Goal: Answer question/provide support: Share knowledge or assist other users

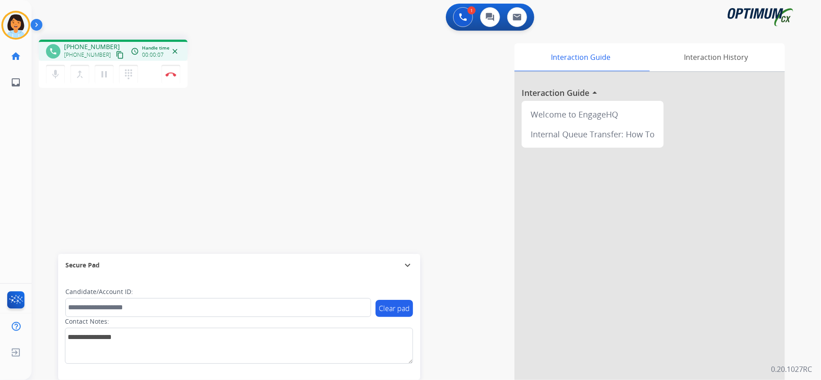
click at [116, 54] on mat-icon "content_copy" at bounding box center [120, 55] width 8 height 8
click at [174, 72] on img at bounding box center [170, 74] width 11 height 5
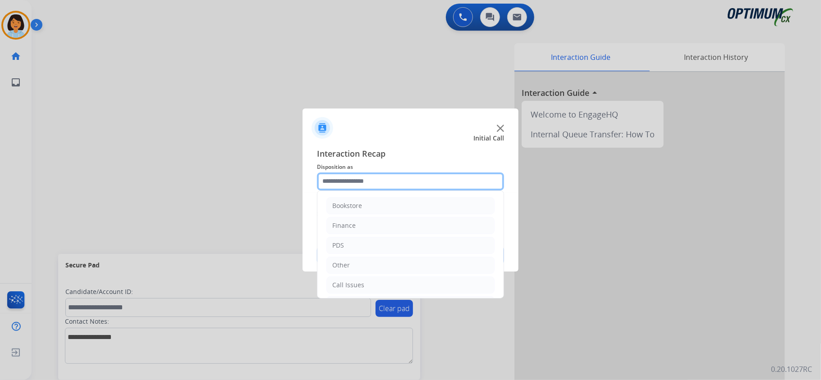
click at [377, 179] on input "text" at bounding box center [410, 182] width 187 height 18
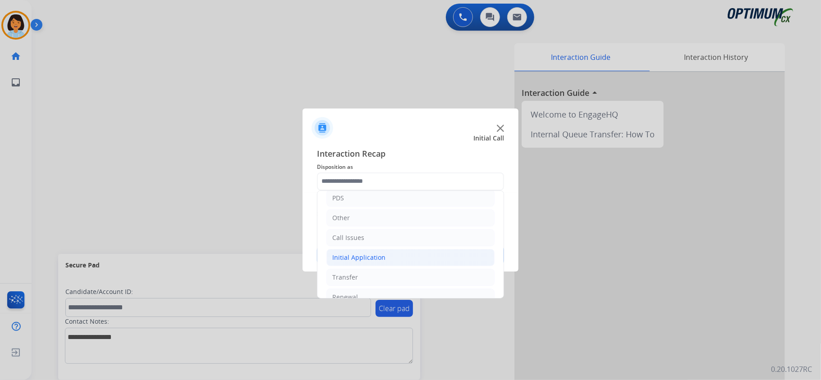
click at [405, 257] on li "Initial Application" at bounding box center [410, 257] width 168 height 17
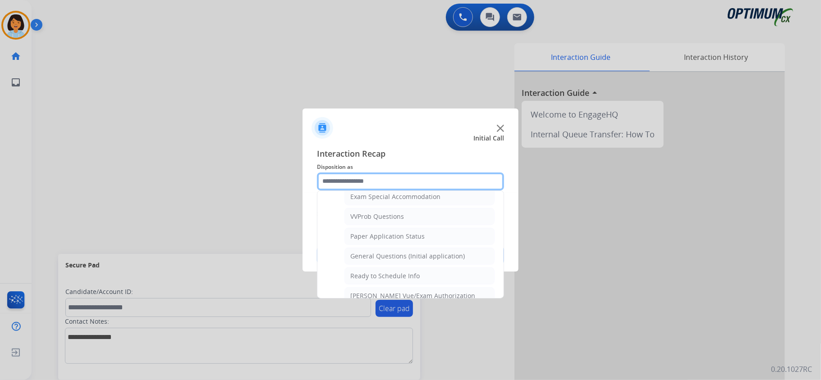
scroll to position [500, 0]
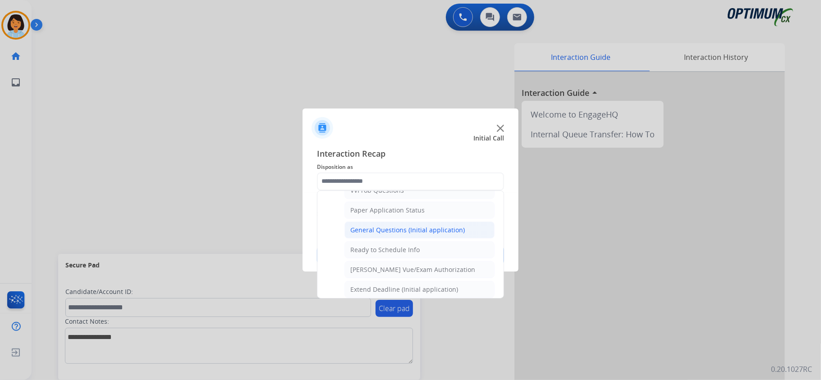
click at [448, 235] on div "General Questions (Initial application)" at bounding box center [407, 230] width 115 height 9
type input "**********"
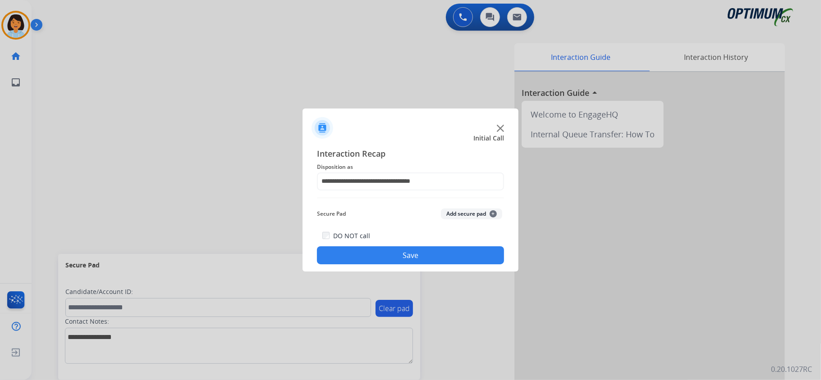
click at [449, 253] on button "Save" at bounding box center [410, 256] width 187 height 18
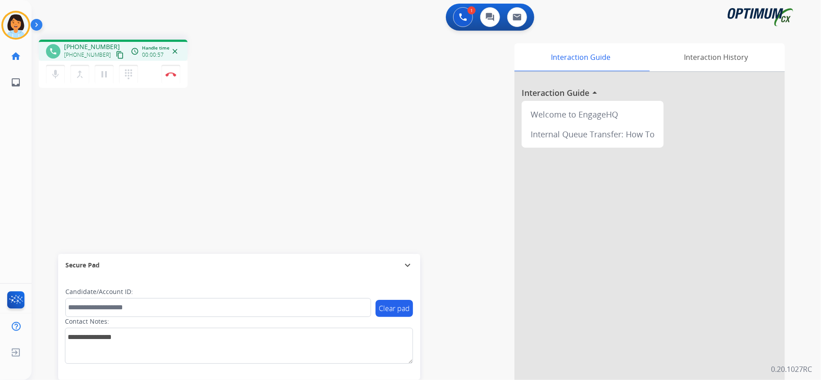
click at [116, 52] on mat-icon "content_copy" at bounding box center [120, 55] width 8 height 8
click at [174, 74] on img at bounding box center [170, 74] width 11 height 5
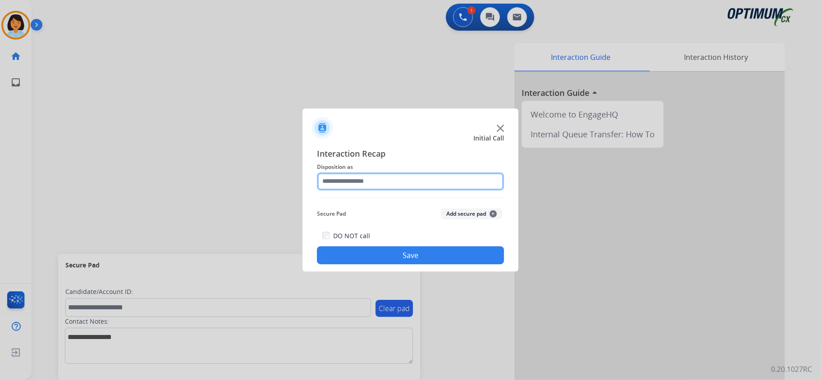
click at [379, 178] on input "text" at bounding box center [410, 182] width 187 height 18
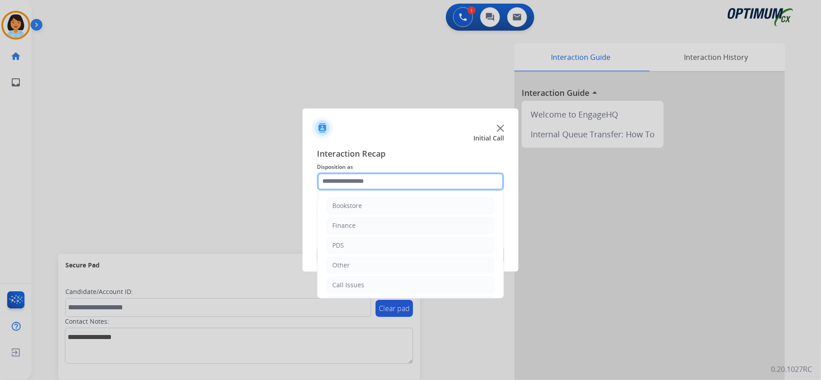
scroll to position [64, 0]
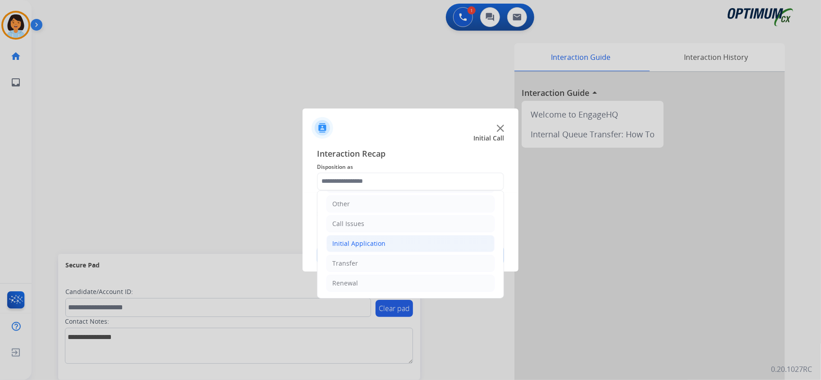
click at [404, 237] on li "Initial Application" at bounding box center [410, 243] width 168 height 17
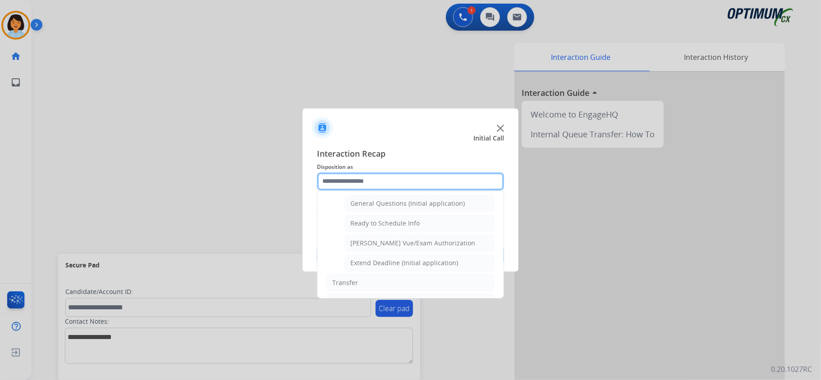
scroll to position [508, 0]
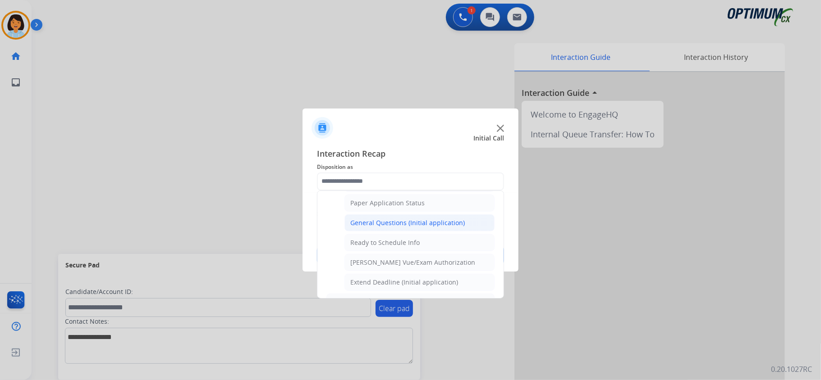
click at [404, 228] on div "General Questions (Initial application)" at bounding box center [407, 223] width 115 height 9
type input "**********"
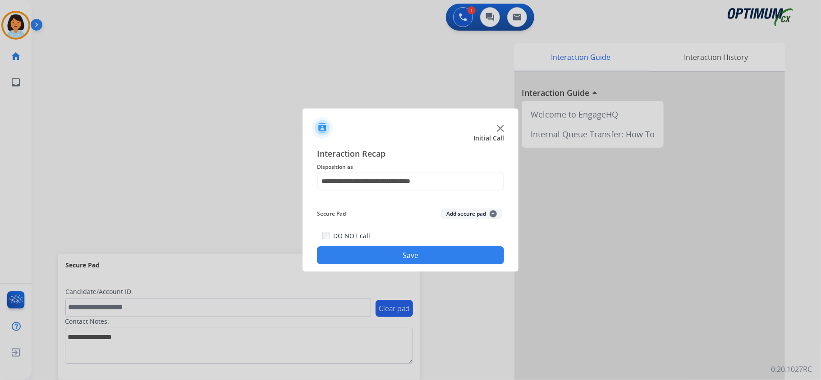
click at [394, 254] on button "Save" at bounding box center [410, 256] width 187 height 18
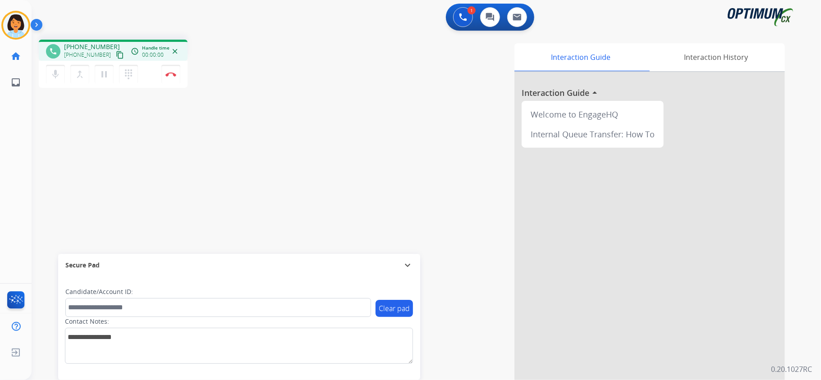
click at [116, 55] on mat-icon "content_copy" at bounding box center [120, 55] width 8 height 8
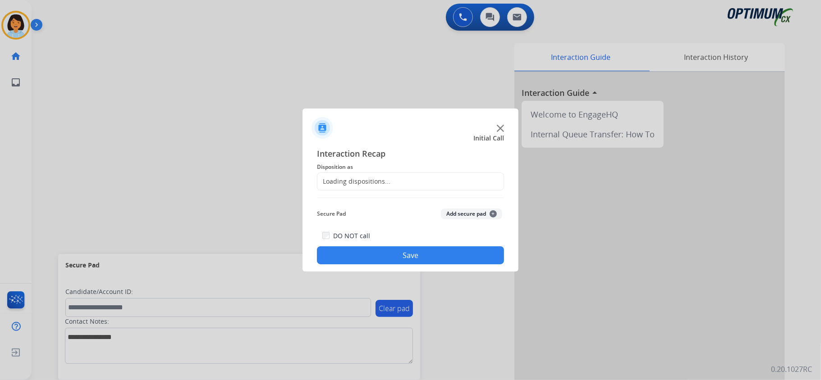
click at [170, 71] on div at bounding box center [410, 190] width 821 height 380
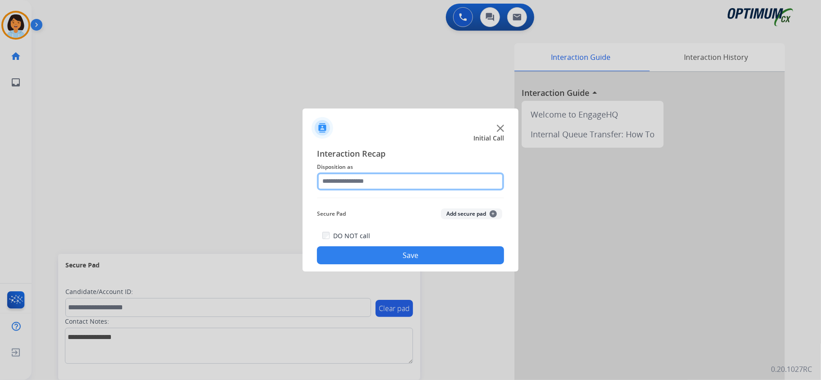
click at [471, 175] on input "text" at bounding box center [410, 182] width 187 height 18
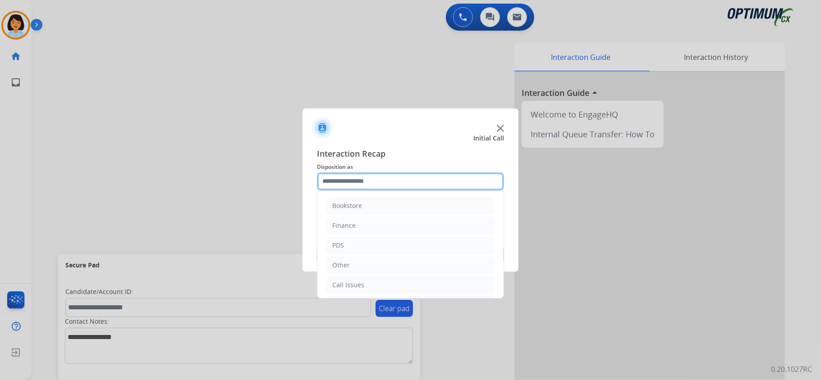
scroll to position [64, 0]
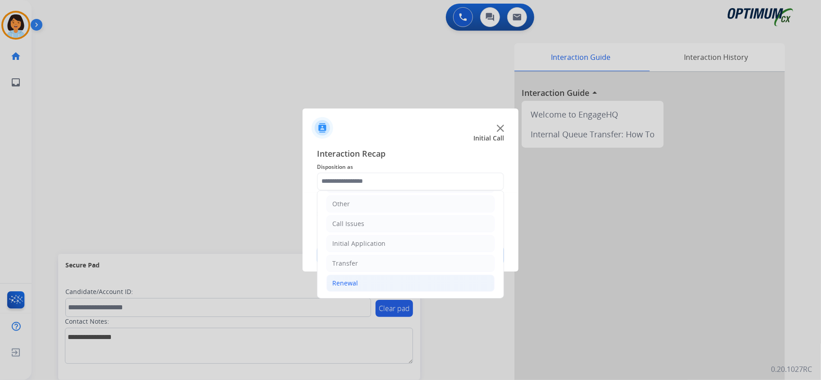
click at [407, 284] on li "Renewal" at bounding box center [410, 283] width 168 height 17
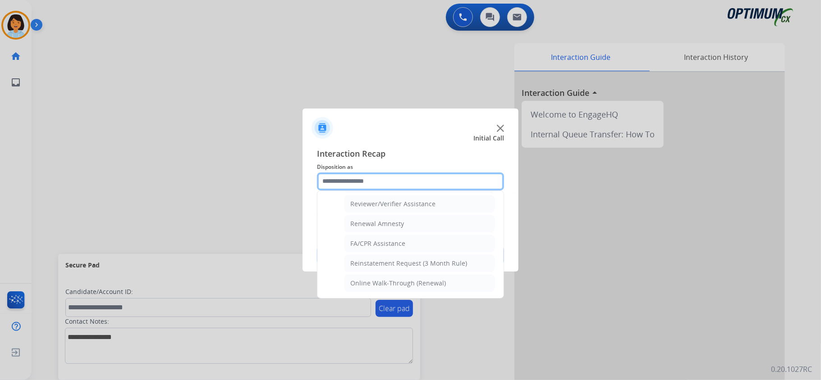
scroll to position [354, 0]
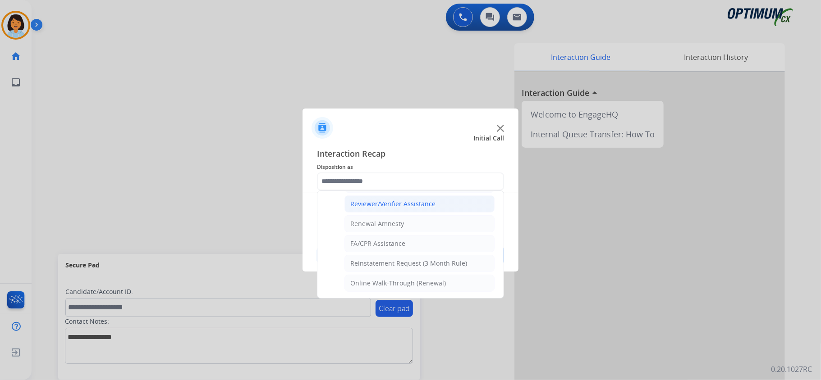
click at [397, 197] on li "Reviewer/Verifier Assistance" at bounding box center [419, 204] width 150 height 17
type input "**********"
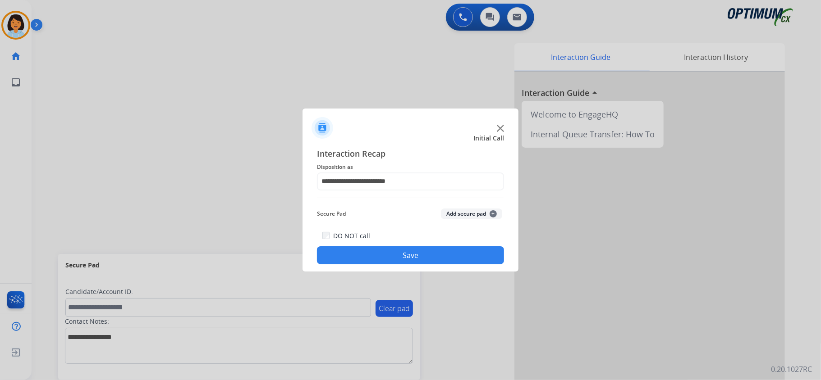
click at [391, 255] on button "Save" at bounding box center [410, 256] width 187 height 18
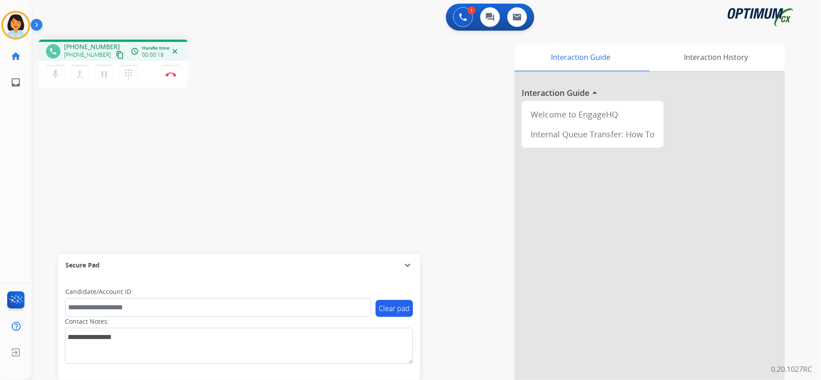
click at [116, 51] on mat-icon "content_copy" at bounding box center [120, 55] width 8 height 8
click at [172, 75] on img at bounding box center [170, 74] width 11 height 5
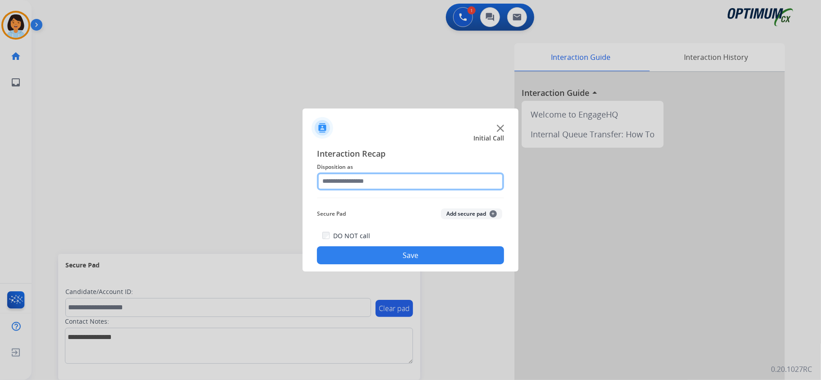
click at [372, 181] on input "text" at bounding box center [410, 182] width 187 height 18
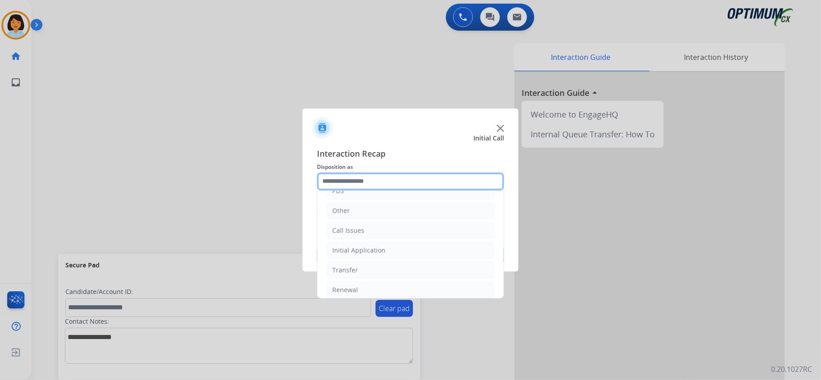
scroll to position [64, 0]
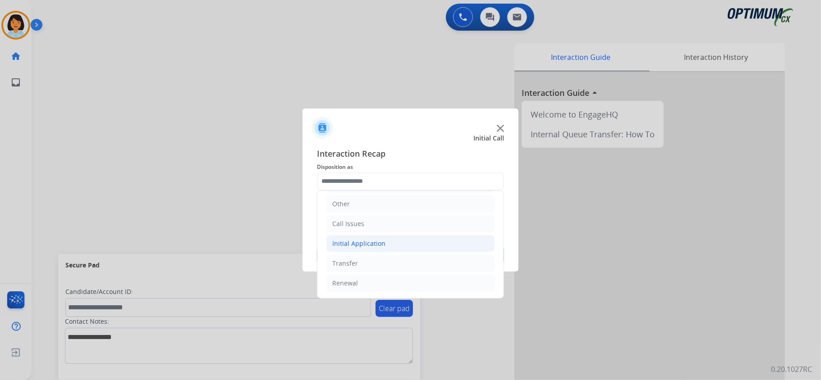
click at [395, 237] on li "Initial Application" at bounding box center [410, 243] width 168 height 17
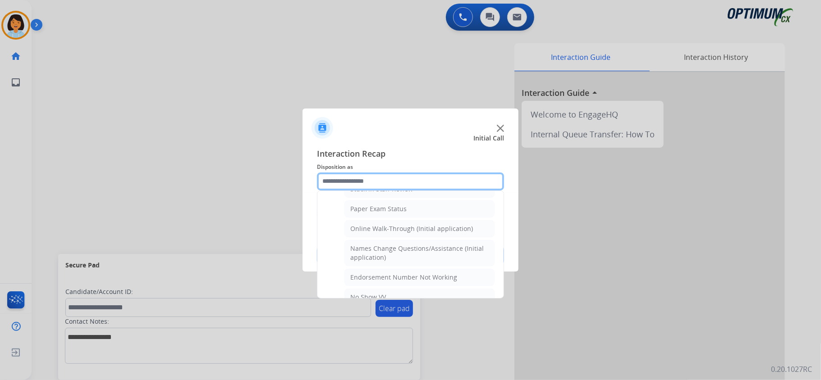
scroll to position [198, 0]
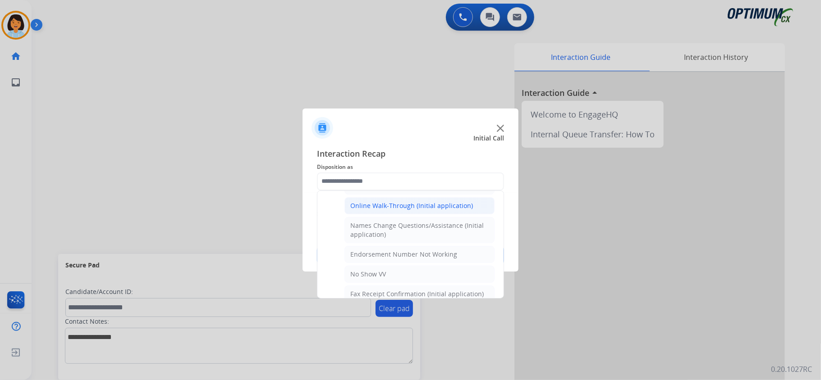
click at [407, 211] on div "Online Walk-Through (Initial application)" at bounding box center [411, 206] width 123 height 9
type input "**********"
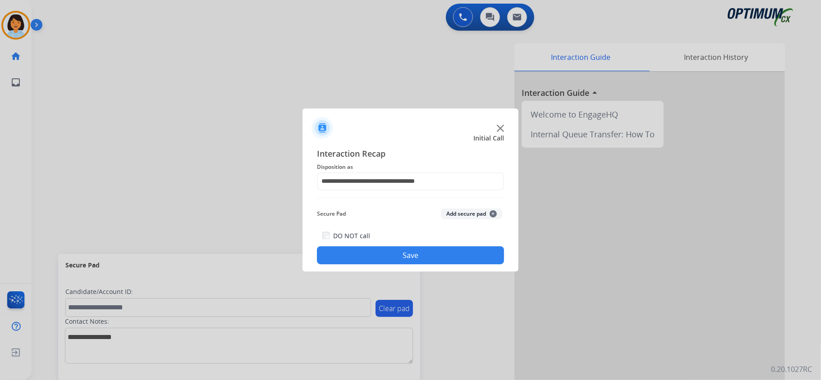
click at [403, 252] on button "Save" at bounding box center [410, 256] width 187 height 18
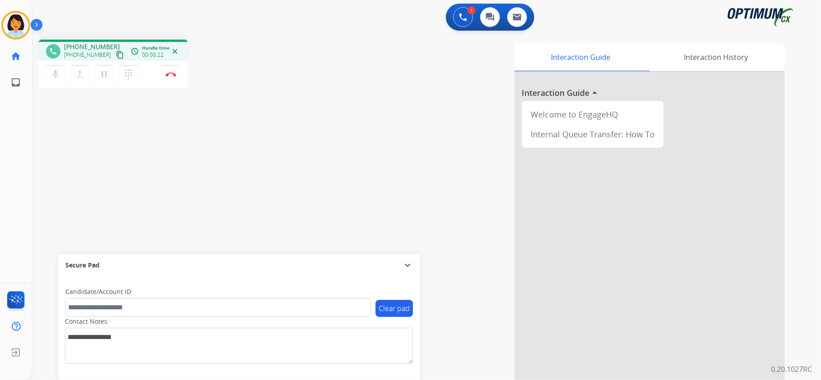
click at [116, 53] on mat-icon "content_copy" at bounding box center [120, 55] width 8 height 8
click at [165, 73] on button "Disconnect" at bounding box center [170, 74] width 19 height 19
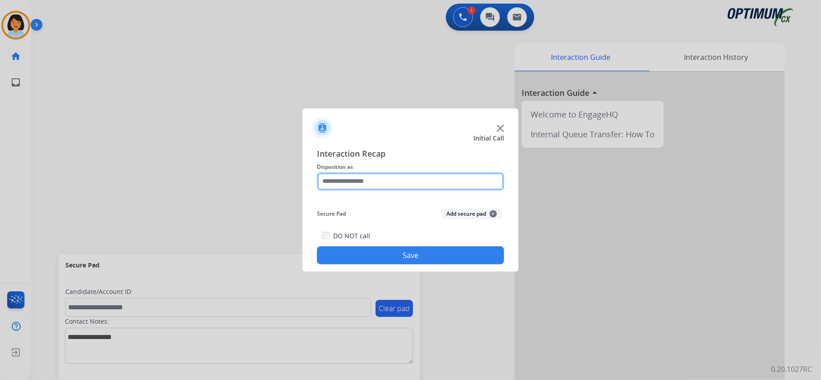
click at [428, 175] on input "text" at bounding box center [410, 182] width 187 height 18
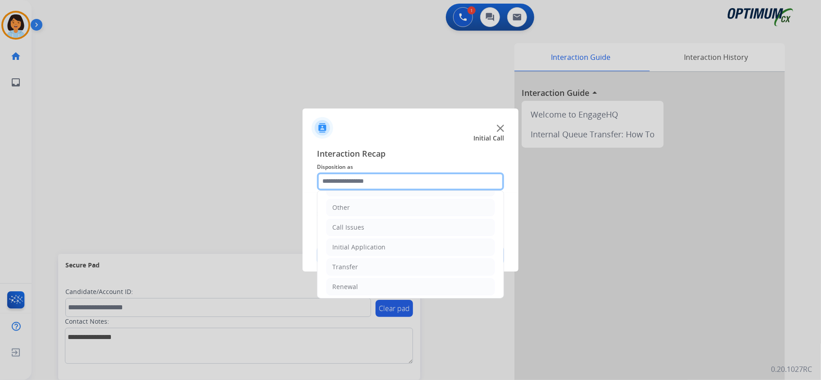
scroll to position [64, 0]
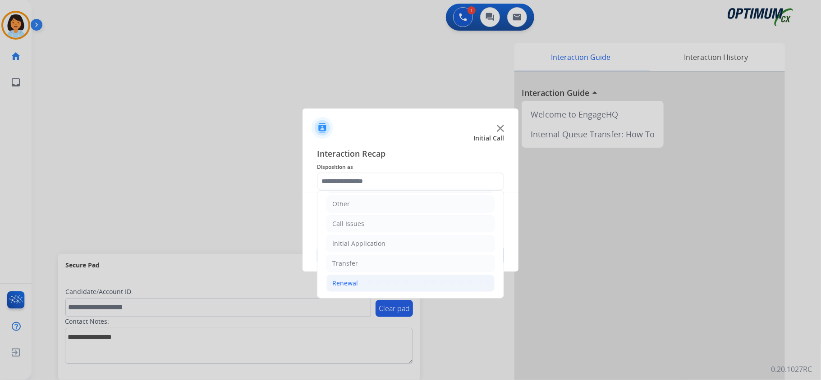
click at [437, 278] on li "Renewal" at bounding box center [410, 283] width 168 height 17
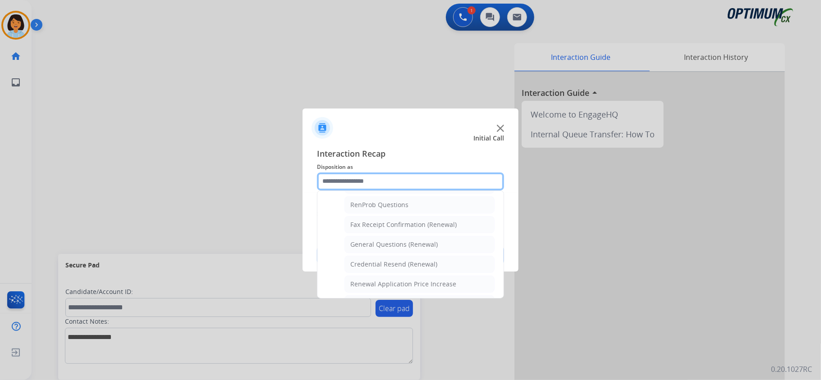
scroll to position [236, 0]
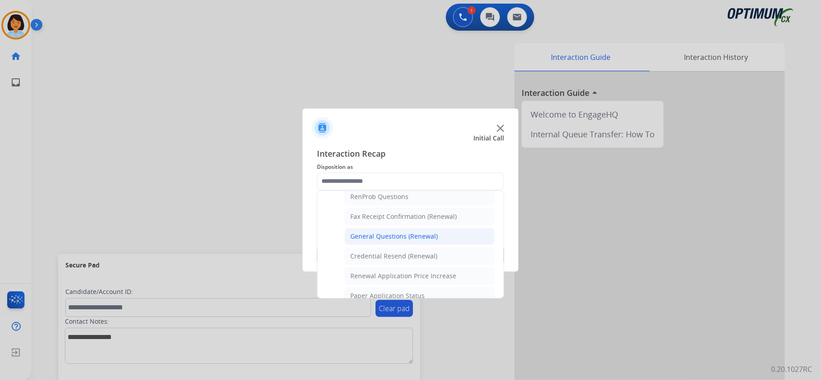
click at [424, 238] on div "General Questions (Renewal)" at bounding box center [393, 236] width 87 height 9
type input "**********"
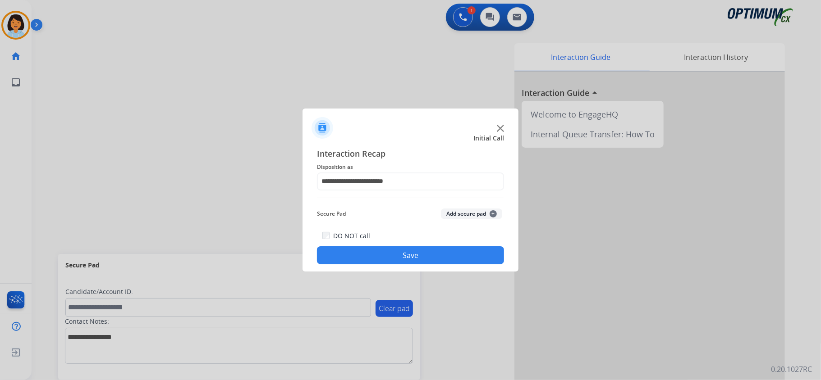
click at [419, 252] on button "Save" at bounding box center [410, 256] width 187 height 18
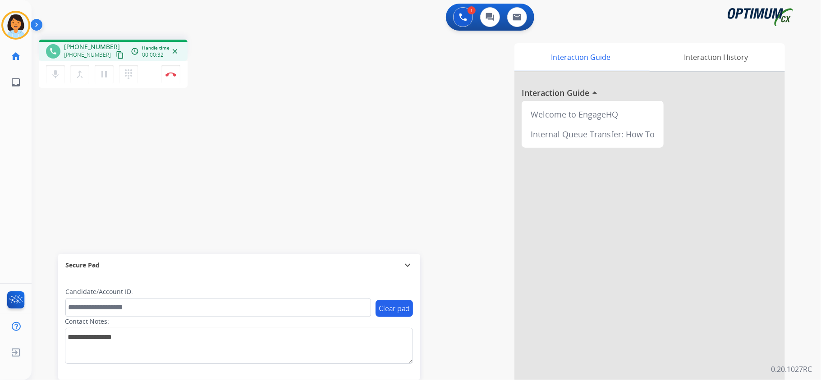
click at [116, 55] on mat-icon "content_copy" at bounding box center [120, 55] width 8 height 8
click at [173, 75] on img at bounding box center [170, 74] width 11 height 5
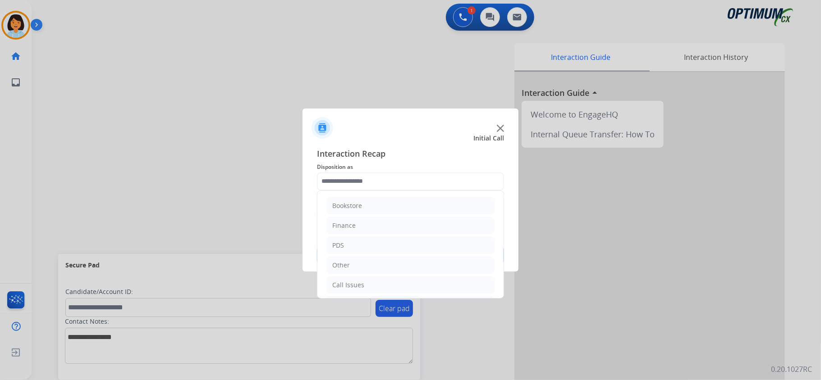
scroll to position [64, 0]
click at [395, 242] on li "Initial Application" at bounding box center [410, 243] width 168 height 17
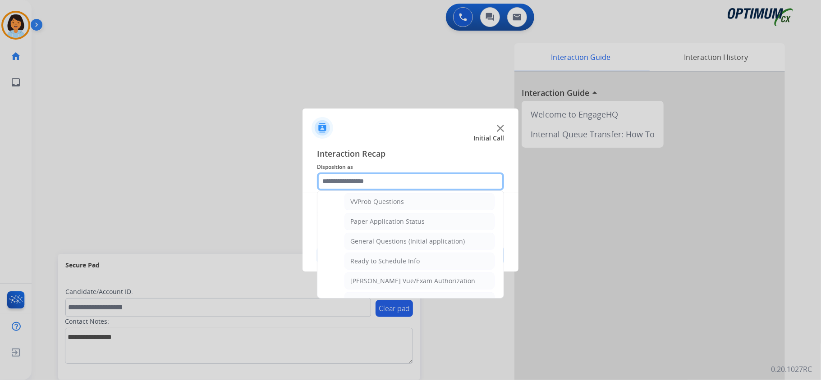
scroll to position [493, 0]
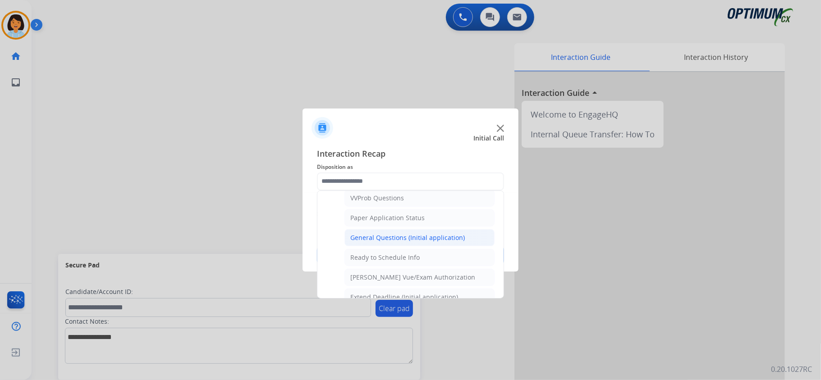
click at [442, 242] on div "General Questions (Initial application)" at bounding box center [407, 238] width 115 height 9
type input "**********"
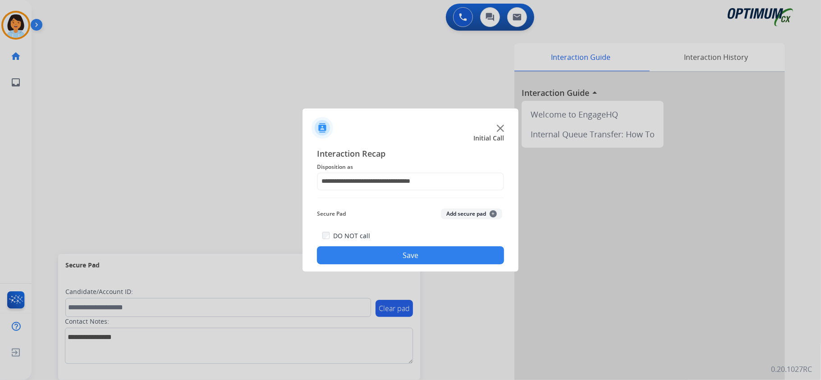
click at [413, 258] on button "Save" at bounding box center [410, 256] width 187 height 18
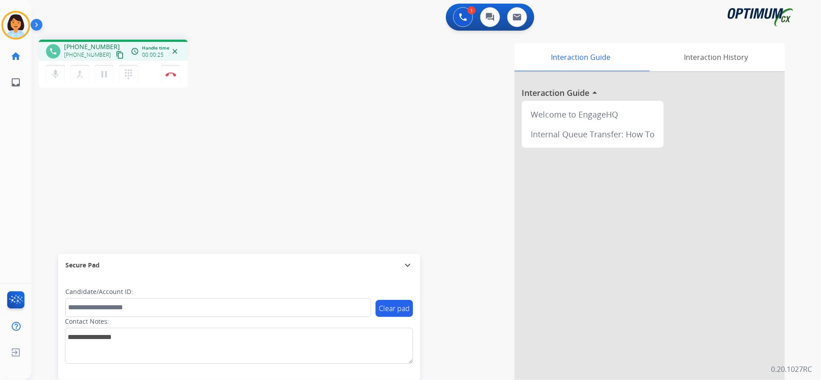
click at [116, 55] on mat-icon "content_copy" at bounding box center [120, 55] width 8 height 8
click at [224, 191] on div "phone [PHONE_NUMBER] [PHONE_NUMBER] content_copy access_time Call metrics Queue…" at bounding box center [416, 220] width 768 height 376
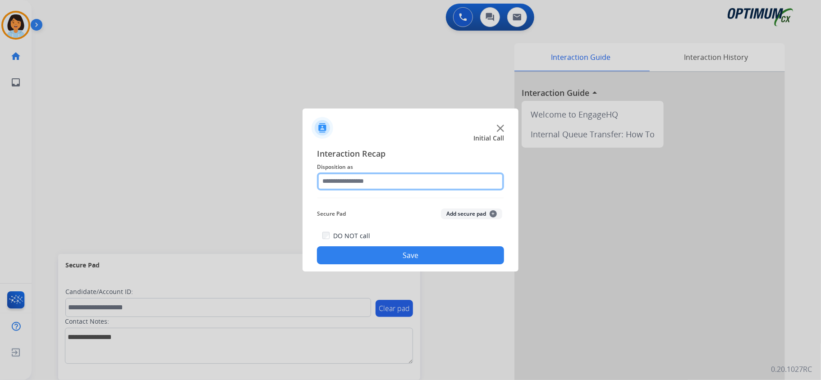
click at [403, 177] on input "text" at bounding box center [410, 182] width 187 height 18
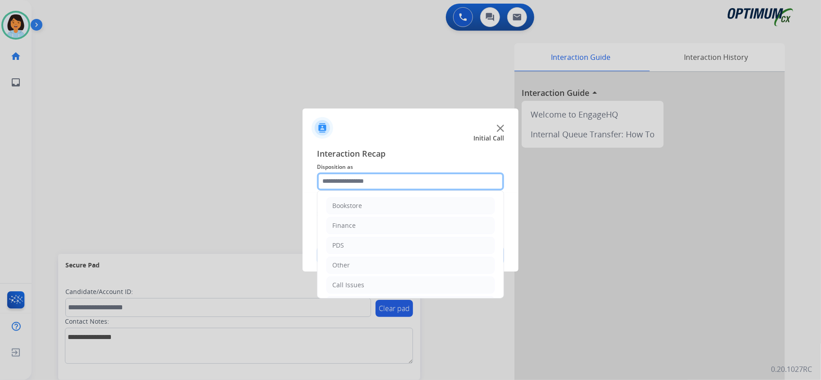
scroll to position [64, 0]
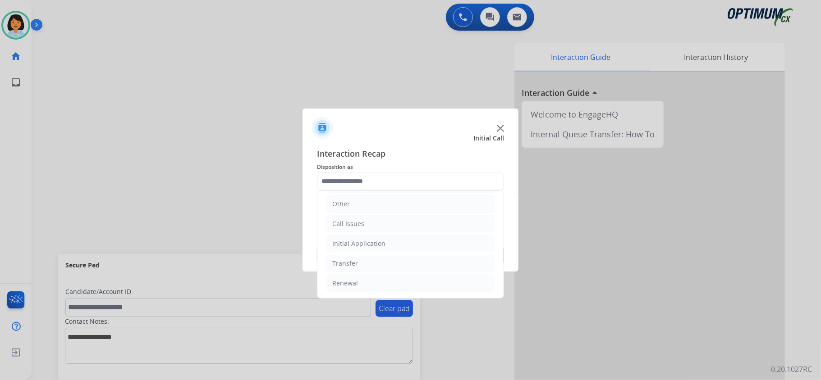
click at [85, 92] on div at bounding box center [410, 190] width 821 height 380
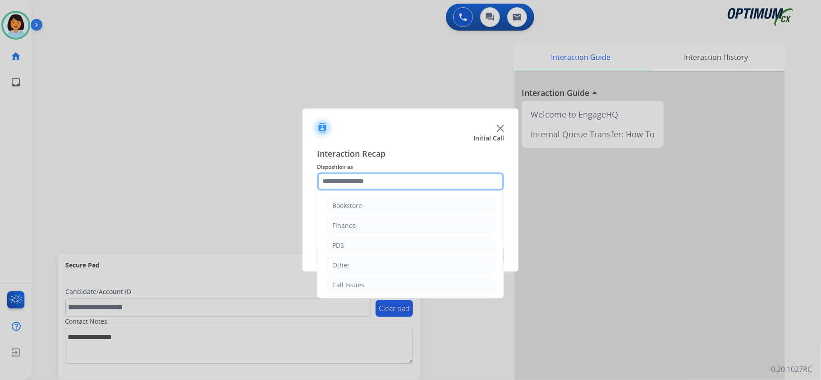
click at [442, 181] on input "text" at bounding box center [410, 182] width 187 height 18
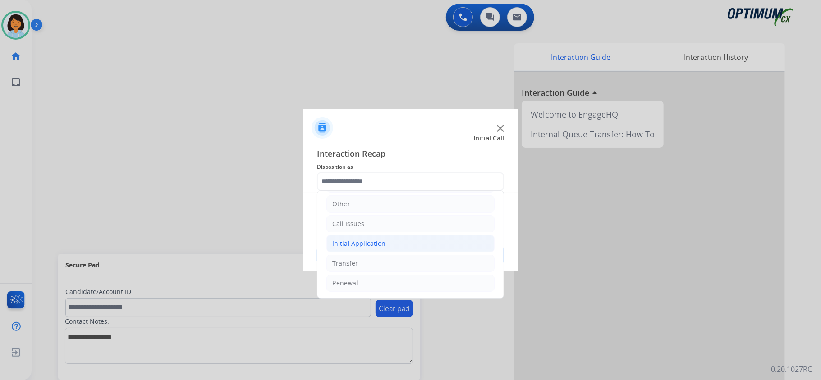
click at [424, 247] on li "Initial Application" at bounding box center [410, 243] width 168 height 17
click at [421, 260] on div "Credential Resend (Initial application)" at bounding box center [407, 261] width 114 height 9
type input "**********"
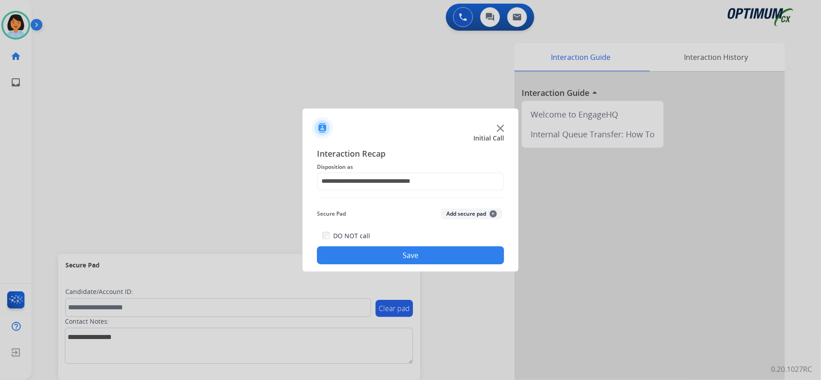
click at [406, 256] on button "Save" at bounding box center [410, 256] width 187 height 18
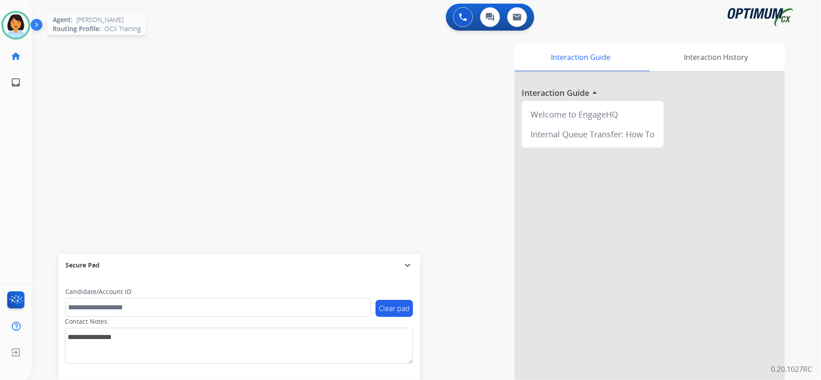
click at [12, 36] on img at bounding box center [15, 25] width 25 height 25
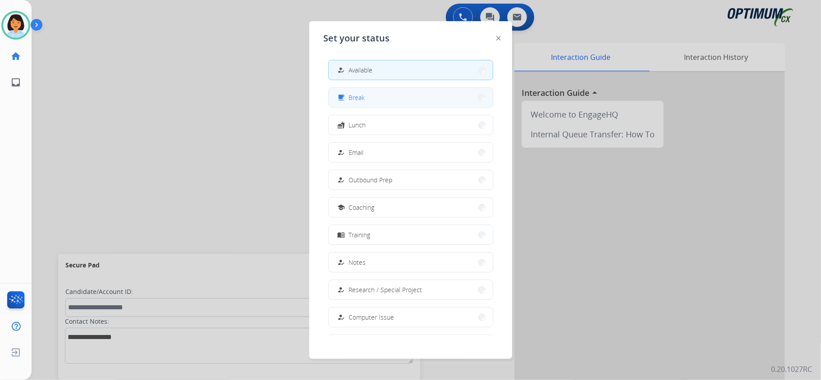
click at [409, 98] on button "free_breakfast Break" at bounding box center [411, 97] width 164 height 19
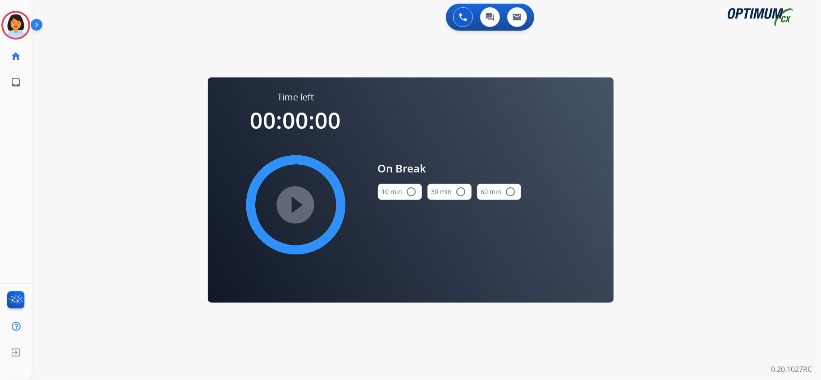
click at [386, 196] on button "10 min radio_button_unchecked" at bounding box center [400, 192] width 44 height 16
click at [301, 203] on mat-icon "play_circle_filled" at bounding box center [295, 205] width 11 height 11
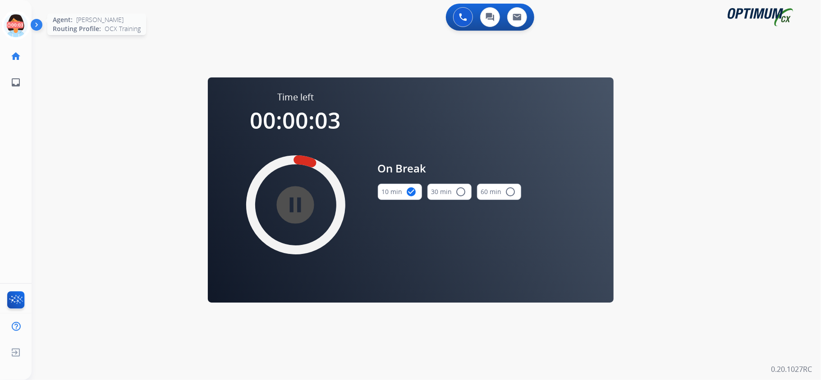
click at [17, 28] on icon at bounding box center [15, 25] width 29 height 29
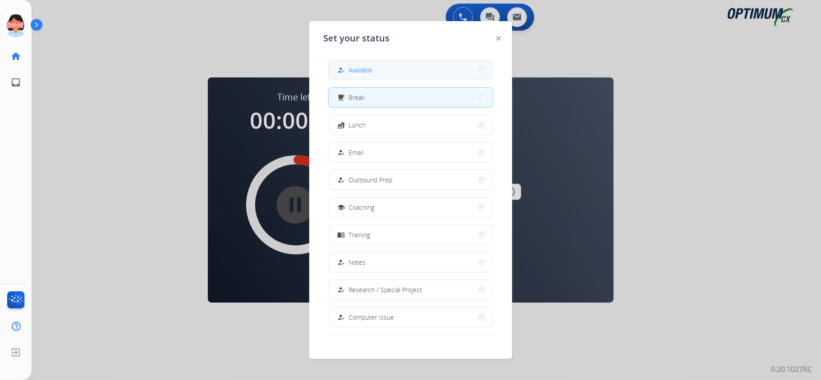
click at [389, 66] on button "how_to_reg Available" at bounding box center [411, 69] width 164 height 19
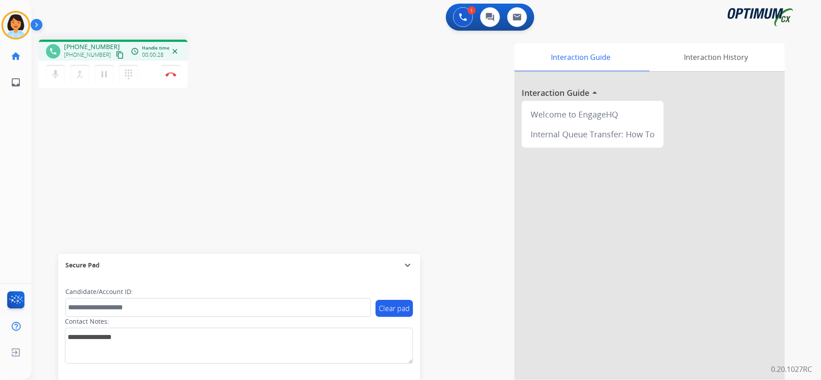
click at [116, 53] on mat-icon "content_copy" at bounding box center [120, 55] width 8 height 8
click at [172, 73] on img at bounding box center [170, 74] width 11 height 5
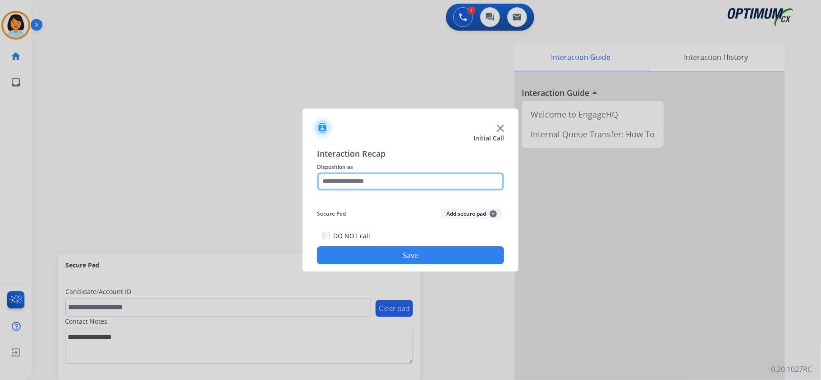
click at [394, 186] on input "text" at bounding box center [410, 182] width 187 height 18
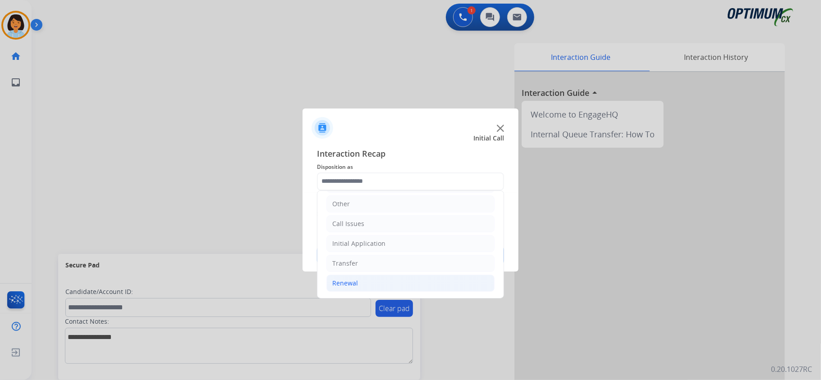
click at [366, 285] on li "Renewal" at bounding box center [410, 283] width 168 height 17
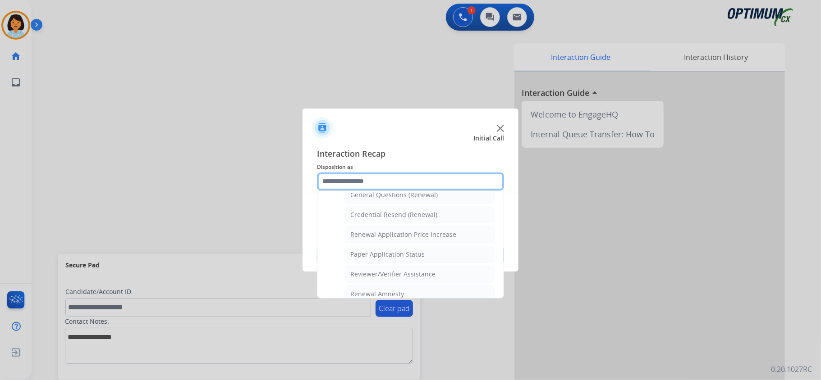
scroll to position [280, 0]
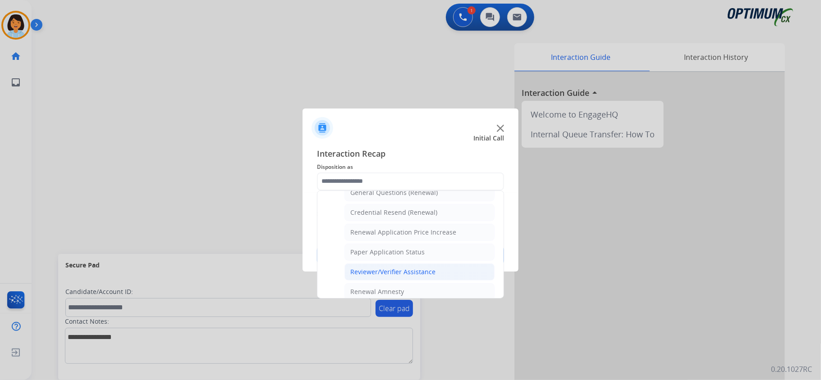
click at [413, 276] on div "Reviewer/Verifier Assistance" at bounding box center [392, 272] width 85 height 9
type input "**********"
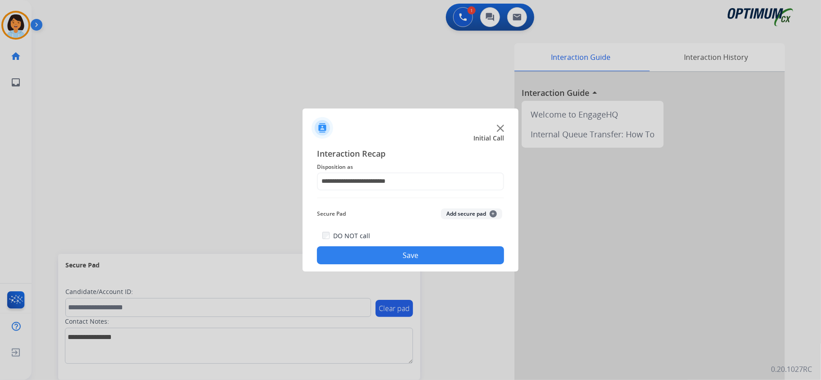
click at [408, 262] on button "Save" at bounding box center [410, 256] width 187 height 18
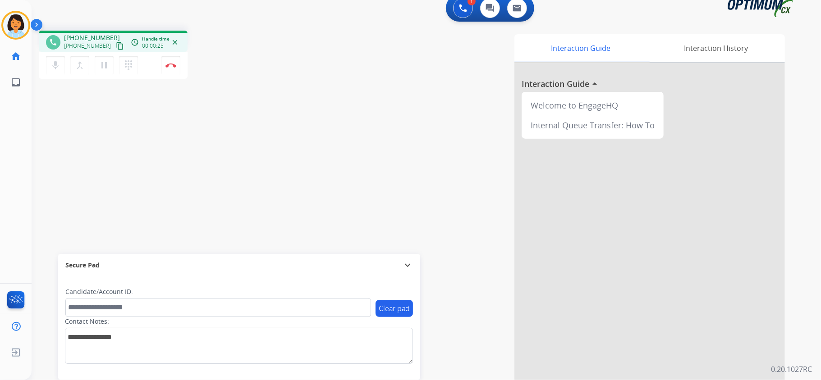
scroll to position [28, 0]
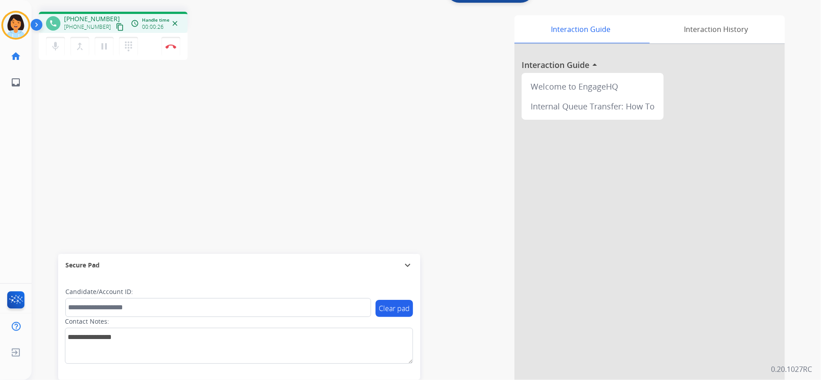
click at [116, 24] on mat-icon "content_copy" at bounding box center [120, 27] width 8 height 8
click at [177, 43] on button "Disconnect" at bounding box center [170, 46] width 19 height 19
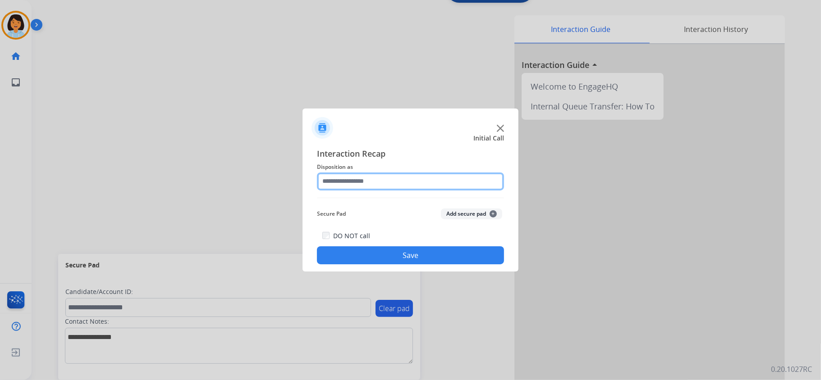
click at [390, 173] on input "text" at bounding box center [410, 182] width 187 height 18
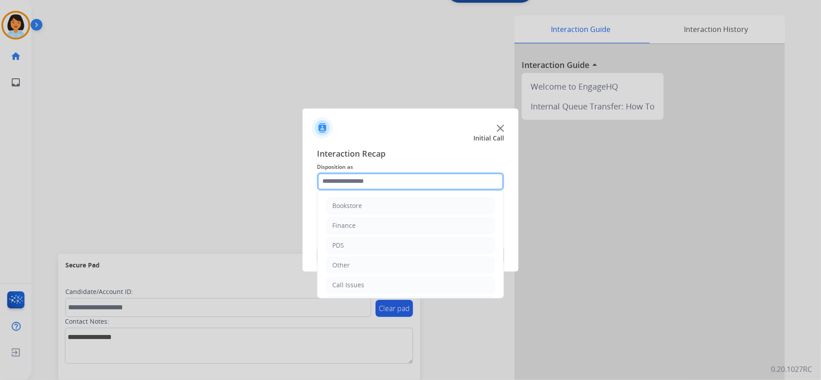
scroll to position [64, 0]
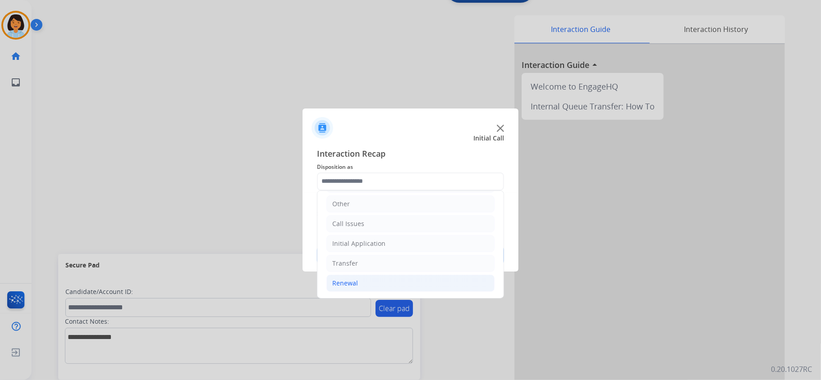
click at [353, 288] on li "Renewal" at bounding box center [410, 283] width 168 height 17
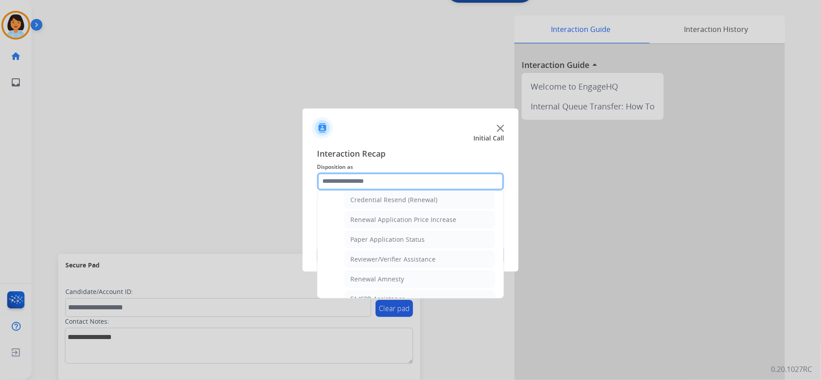
scroll to position [277, 0]
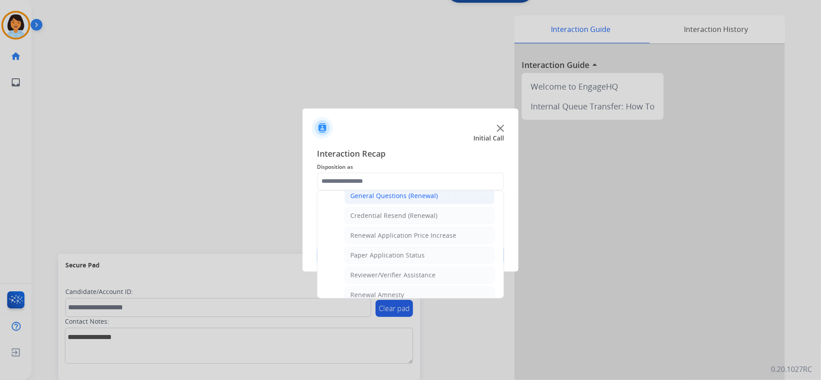
click at [436, 199] on li "General Questions (Renewal)" at bounding box center [419, 196] width 150 height 17
type input "**********"
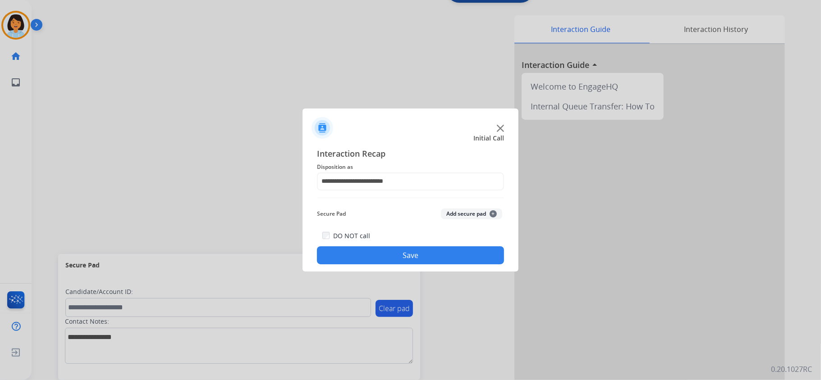
click at [404, 259] on button "Save" at bounding box center [410, 256] width 187 height 18
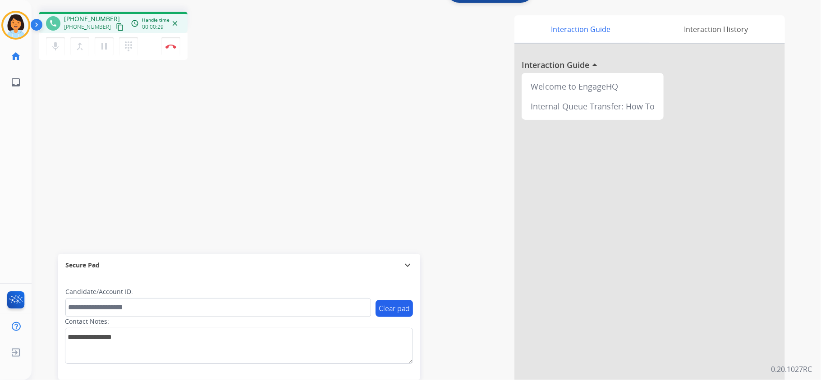
click at [116, 23] on mat-icon "content_copy" at bounding box center [120, 27] width 8 height 8
click at [166, 41] on button "Disconnect" at bounding box center [170, 46] width 19 height 19
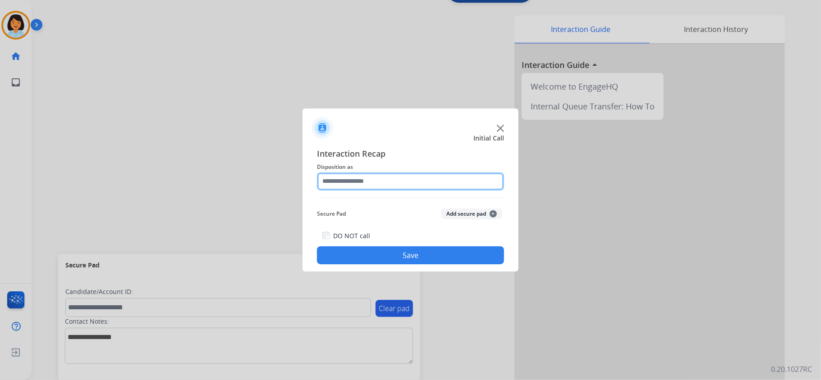
click at [412, 186] on input "text" at bounding box center [410, 182] width 187 height 18
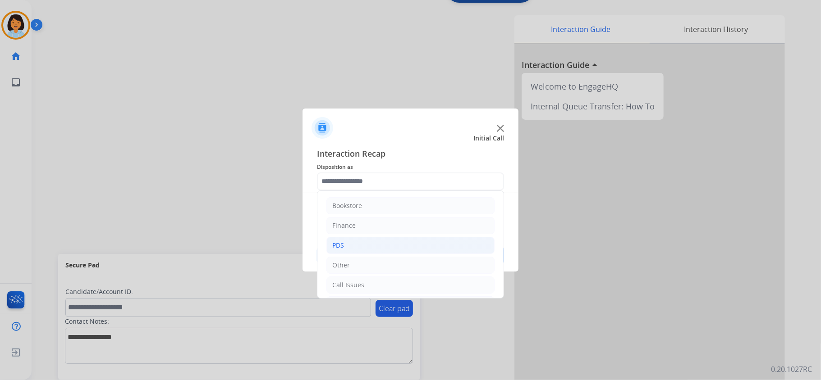
click at [380, 242] on li "PDS" at bounding box center [410, 245] width 168 height 17
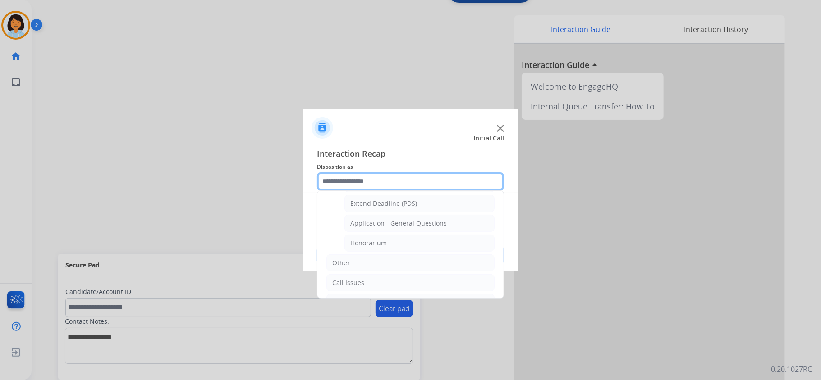
scroll to position [261, 0]
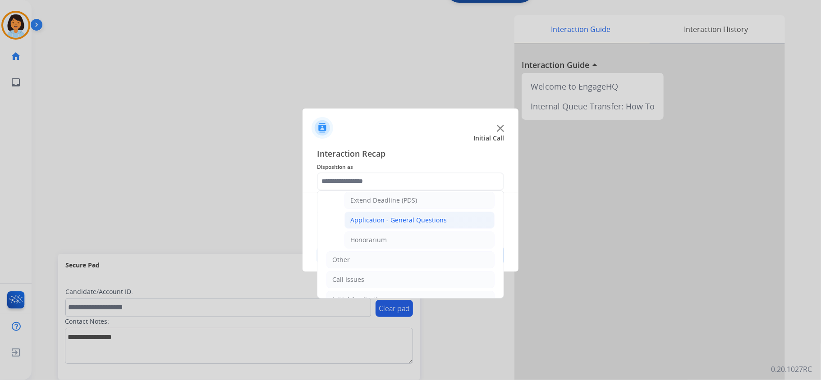
click at [435, 223] on div "Application - General Questions" at bounding box center [398, 220] width 96 height 9
type input "**********"
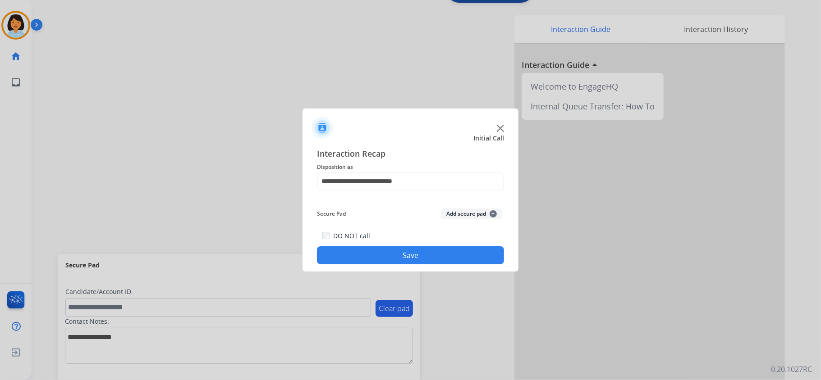
click at [399, 253] on button "Save" at bounding box center [410, 256] width 187 height 18
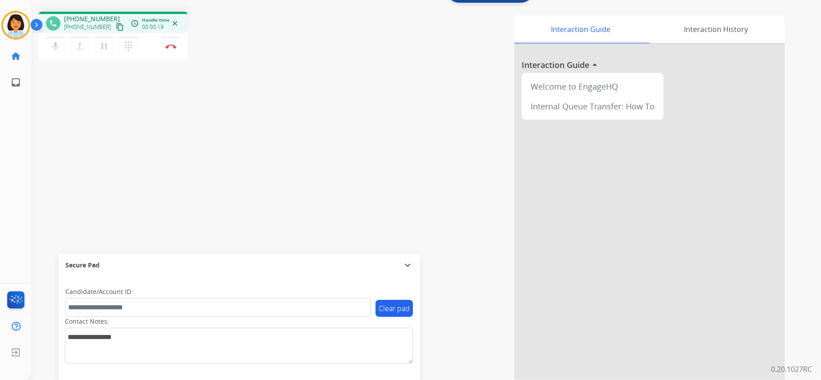
click at [116, 25] on mat-icon "content_copy" at bounding box center [120, 27] width 8 height 8
click at [170, 47] on img at bounding box center [170, 46] width 11 height 5
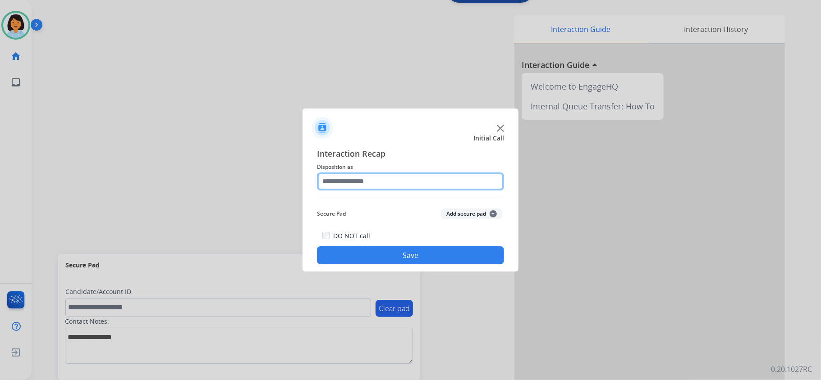
click at [364, 184] on input "text" at bounding box center [410, 182] width 187 height 18
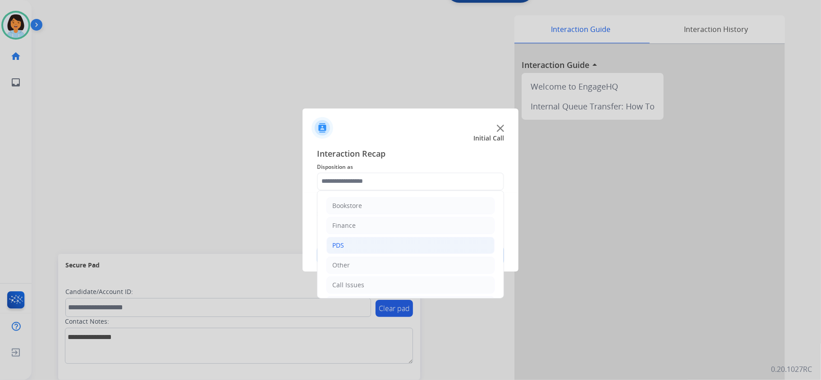
click at [399, 240] on li "PDS" at bounding box center [410, 245] width 168 height 17
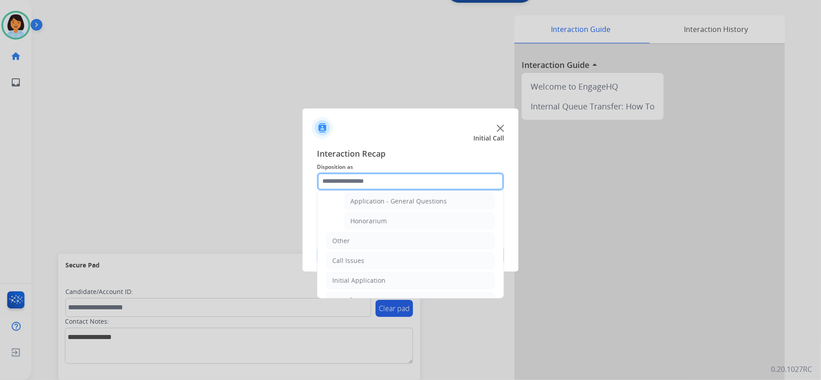
scroll to position [275, 0]
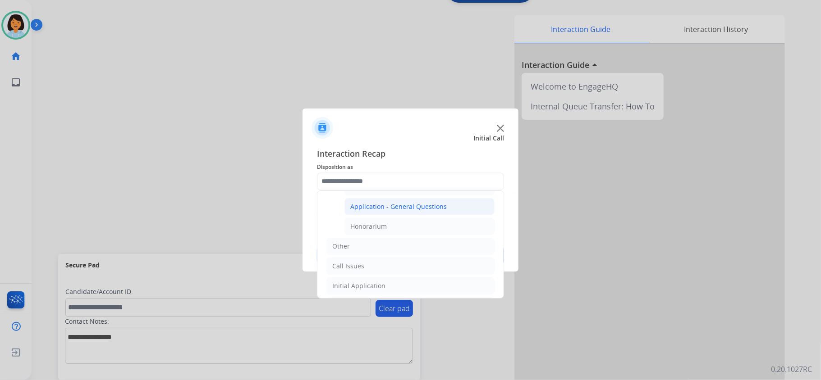
click at [408, 206] on div "Application - General Questions" at bounding box center [398, 206] width 96 height 9
type input "**********"
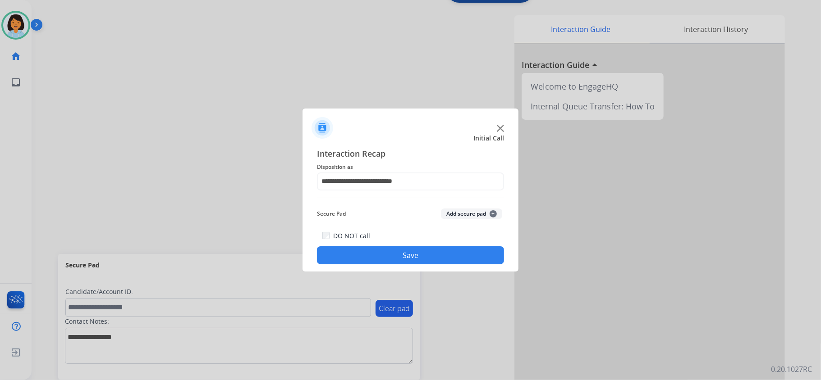
click at [373, 248] on button "Save" at bounding box center [410, 256] width 187 height 18
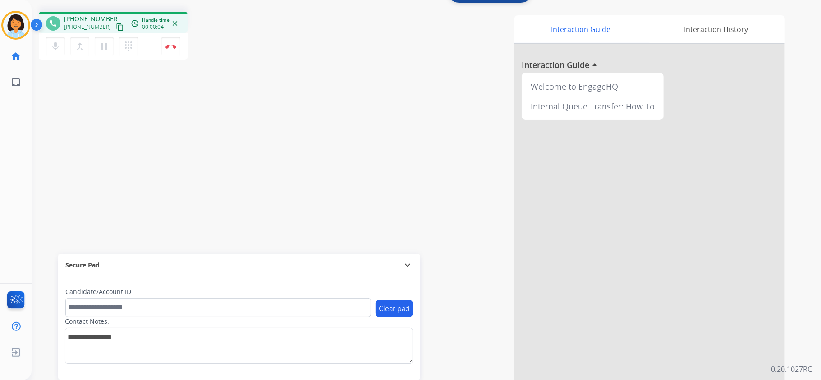
click at [116, 25] on mat-icon "content_copy" at bounding box center [120, 27] width 8 height 8
click at [177, 49] on button "Disconnect" at bounding box center [170, 46] width 19 height 19
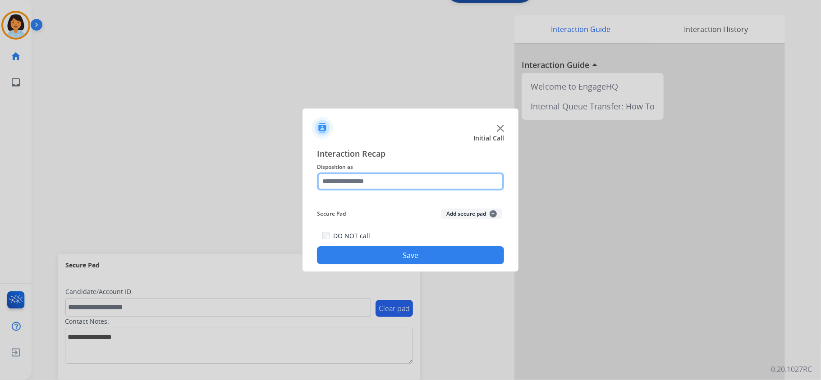
click at [392, 176] on input "text" at bounding box center [410, 182] width 187 height 18
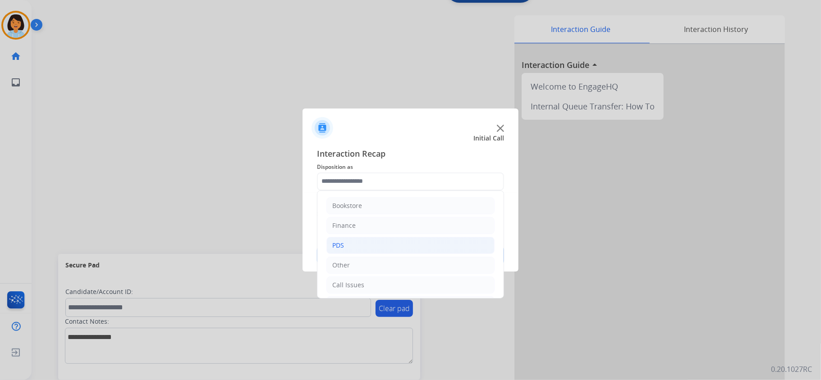
click at [375, 243] on li "PDS" at bounding box center [410, 245] width 168 height 17
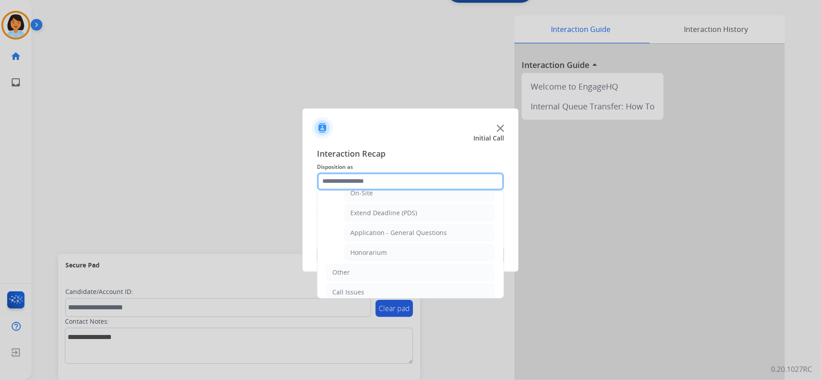
scroll to position [258, 0]
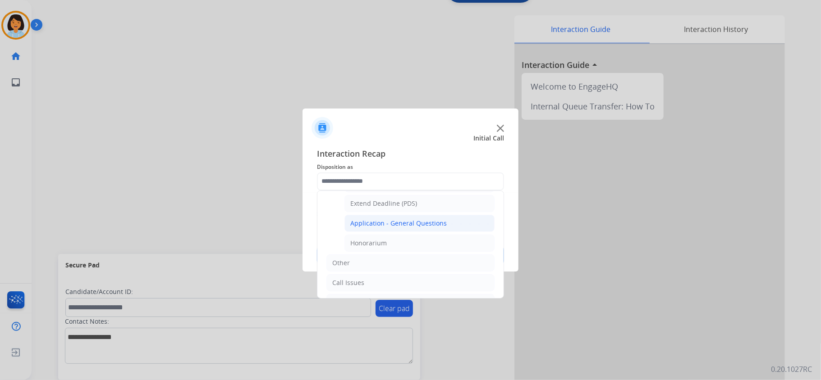
click at [412, 226] on div "Application - General Questions" at bounding box center [398, 223] width 96 height 9
type input "**********"
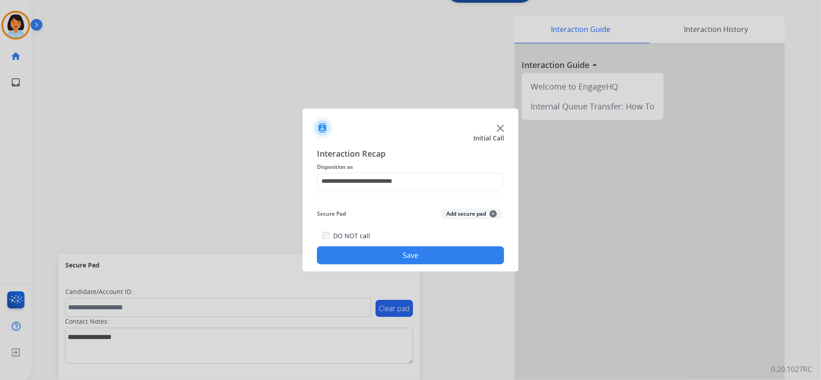
click at [410, 260] on button "Save" at bounding box center [410, 256] width 187 height 18
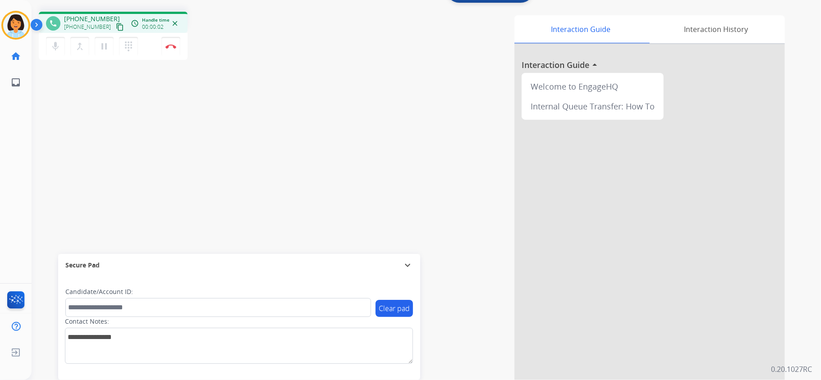
click at [116, 25] on mat-icon "content_copy" at bounding box center [120, 27] width 8 height 8
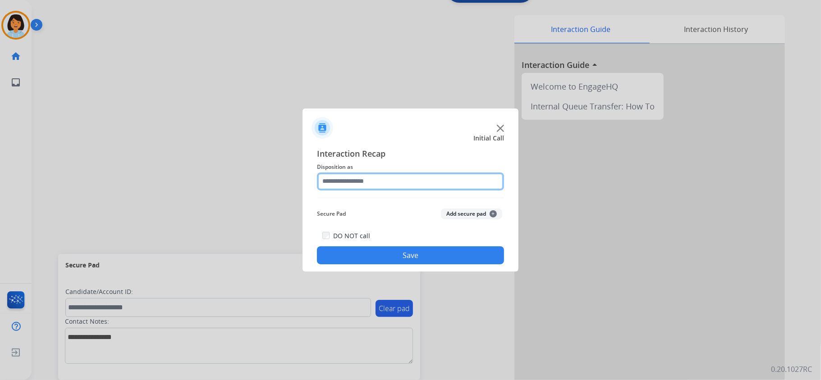
click at [395, 186] on input "text" at bounding box center [410, 182] width 187 height 18
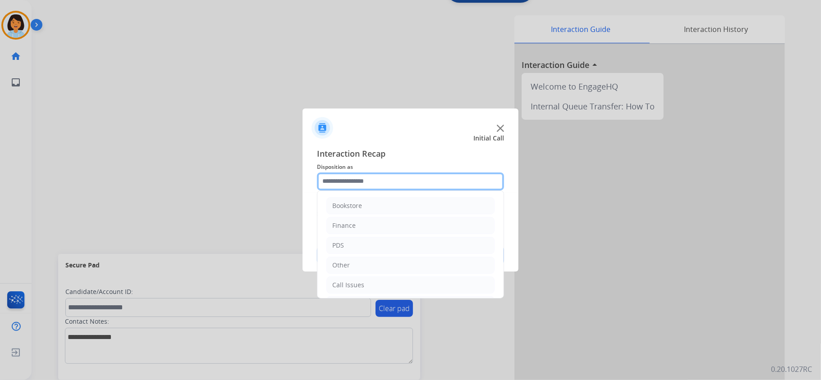
scroll to position [64, 0]
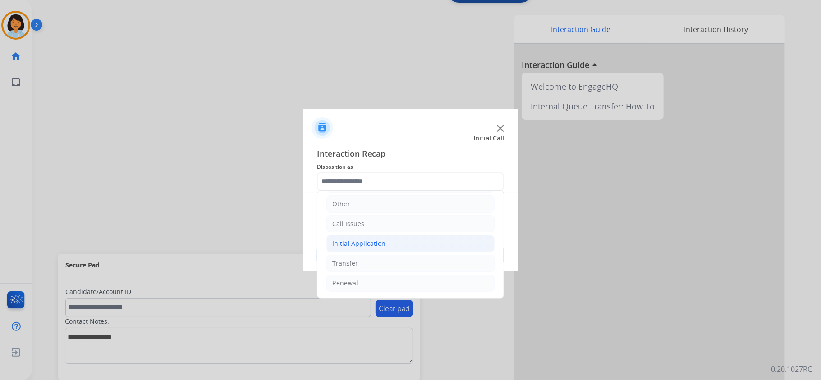
click at [410, 243] on li "Initial Application" at bounding box center [410, 243] width 168 height 17
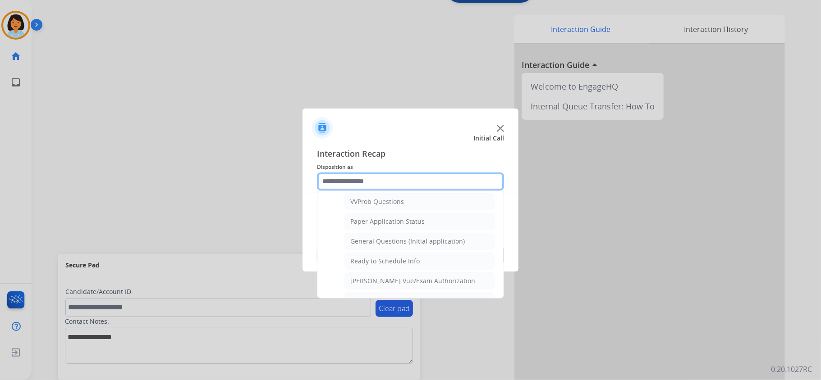
scroll to position [482, 0]
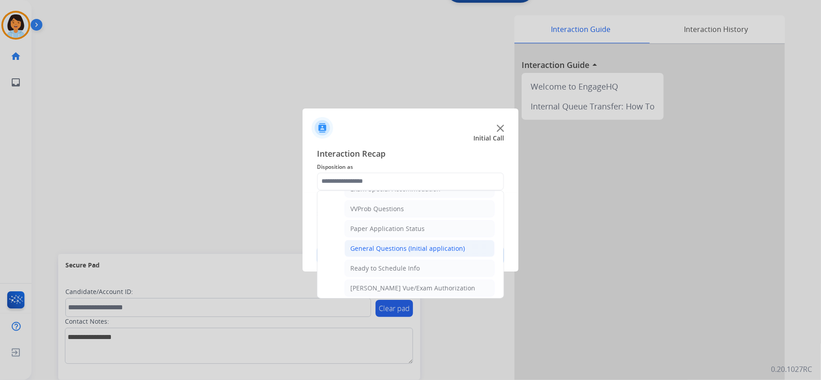
click at [430, 248] on li "General Questions (Initial application)" at bounding box center [419, 248] width 150 height 17
type input "**********"
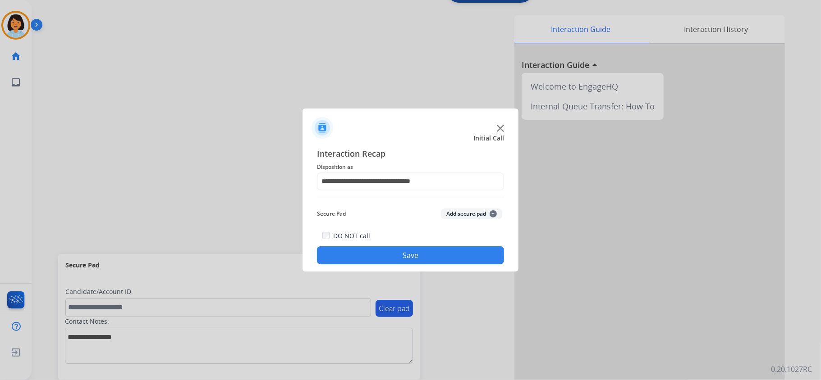
click at [429, 253] on button "Save" at bounding box center [410, 256] width 187 height 18
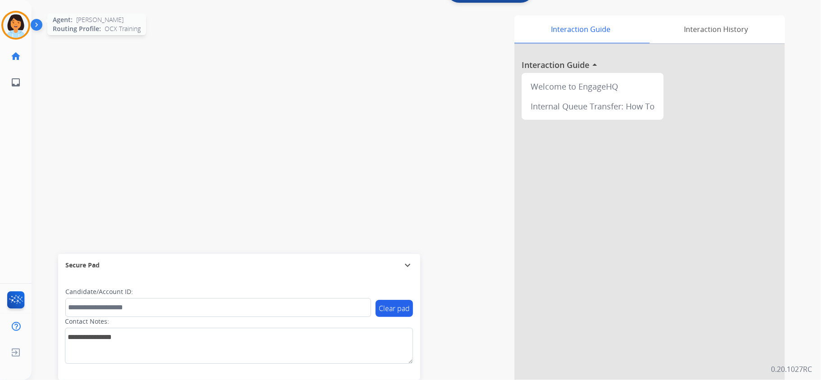
click at [27, 23] on img at bounding box center [15, 25] width 25 height 25
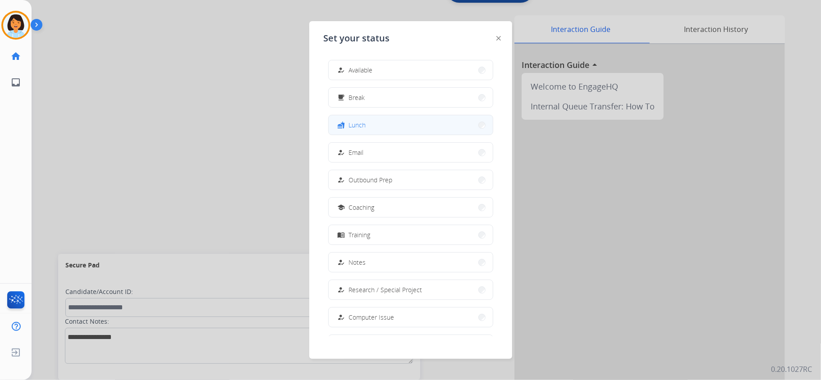
click at [440, 128] on button "fastfood Lunch" at bounding box center [411, 124] width 164 height 19
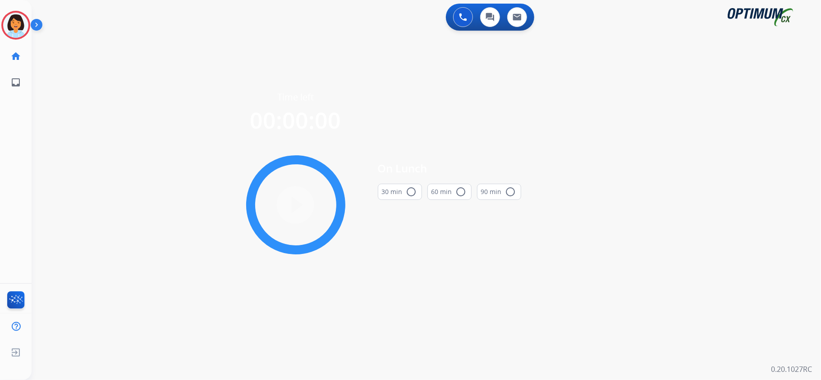
scroll to position [0, 0]
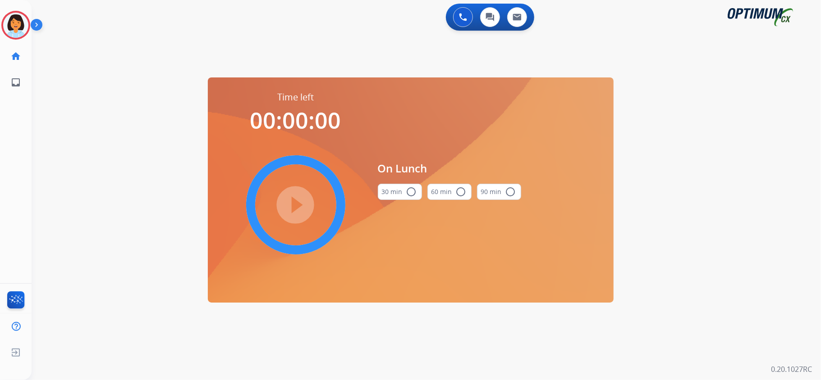
click at [414, 193] on mat-icon "radio_button_unchecked" at bounding box center [411, 192] width 11 height 11
click at [297, 200] on mat-icon "play_circle_filled" at bounding box center [295, 205] width 11 height 11
click at [159, 72] on div "swap_horiz Break voice bridge close_fullscreen Connect 3-Way Call merge_type Se…" at bounding box center [416, 53] width 768 height 43
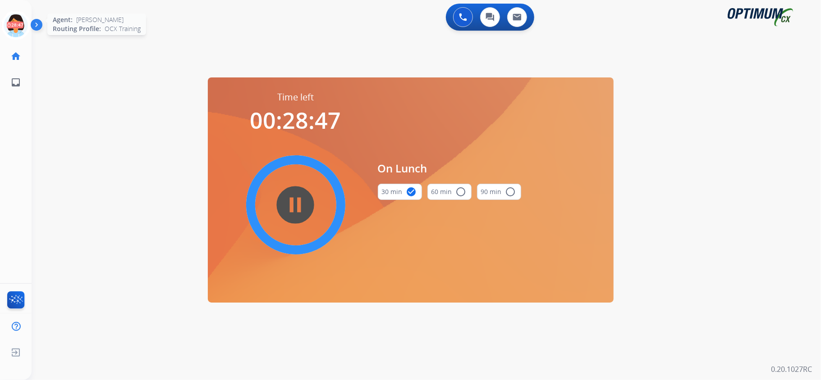
click at [7, 22] on icon at bounding box center [15, 25] width 29 height 29
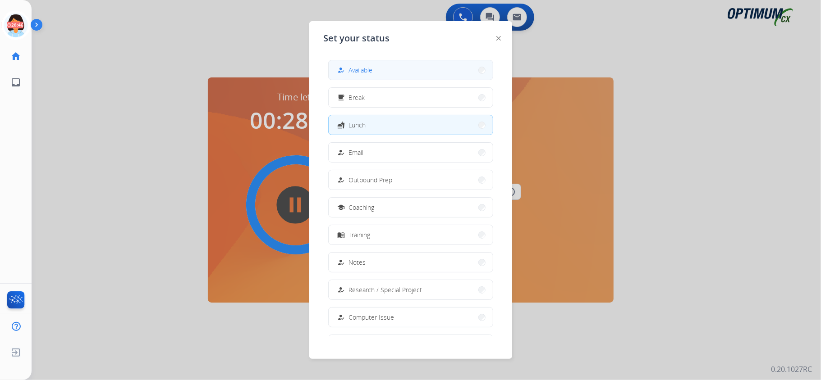
click at [390, 76] on button "how_to_reg Available" at bounding box center [411, 69] width 164 height 19
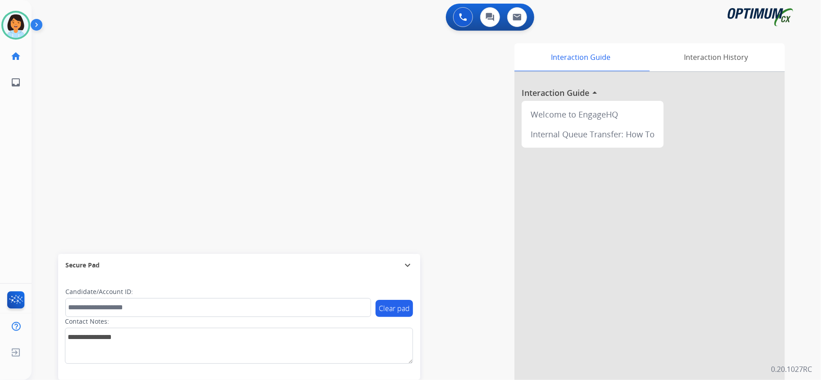
click at [244, 184] on div "swap_horiz Break voice bridge close_fullscreen Connect 3-Way Call merge_type Se…" at bounding box center [416, 220] width 768 height 376
click at [5, 11] on div "Agent: [PERSON_NAME] Profile: OCX Training" at bounding box center [15, 25] width 29 height 29
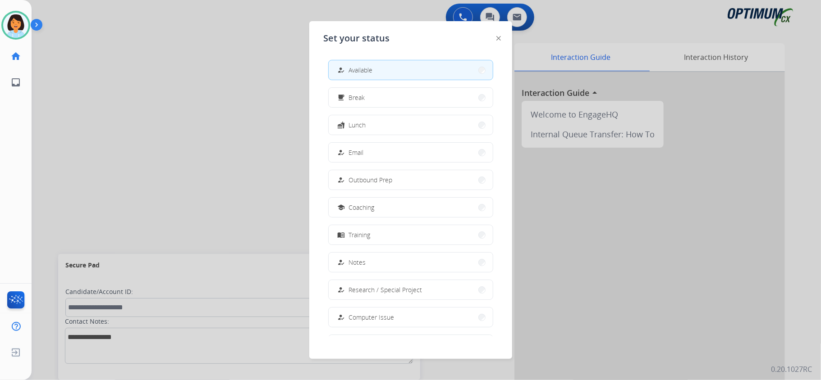
click at [371, 135] on div "how_to_reg Available free_breakfast Break fastfood Lunch how_to_reg Email how_t…" at bounding box center [411, 195] width 174 height 284
click at [459, 127] on button "fastfood Lunch" at bounding box center [411, 124] width 164 height 19
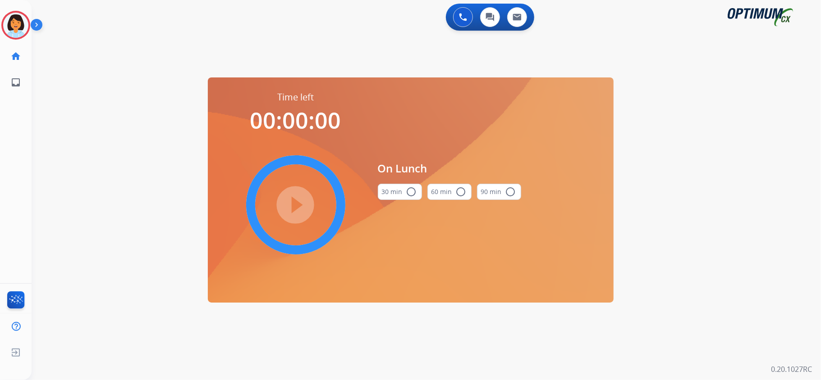
click at [415, 187] on mat-icon "radio_button_unchecked" at bounding box center [411, 192] width 11 height 11
click at [290, 200] on mat-icon "play_circle_filled" at bounding box center [295, 205] width 11 height 11
click at [14, 20] on icon at bounding box center [15, 25] width 29 height 29
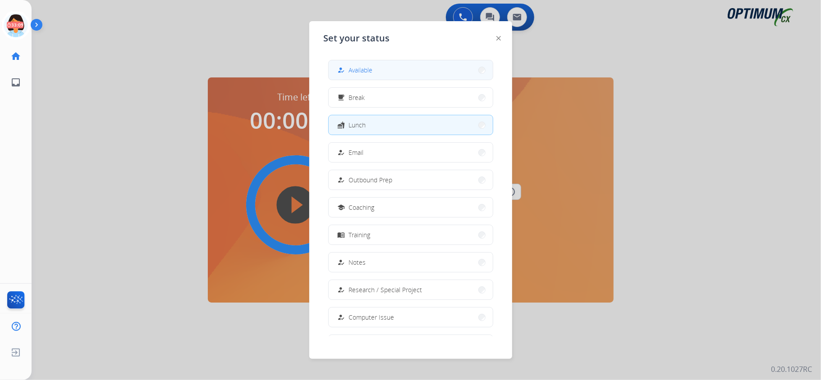
click at [378, 67] on button "how_to_reg Available" at bounding box center [411, 69] width 164 height 19
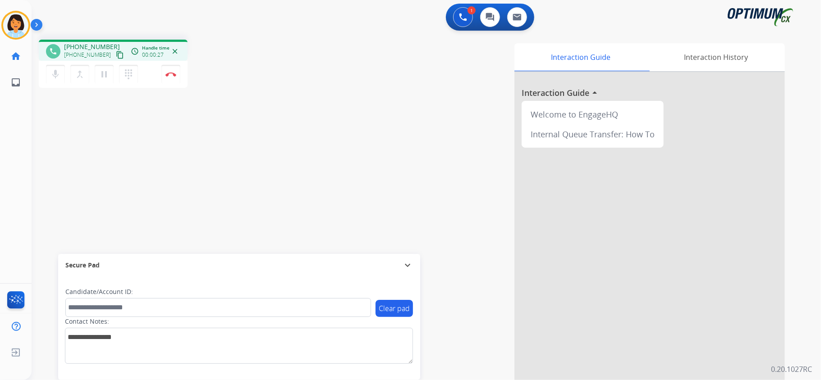
click at [116, 53] on mat-icon "content_copy" at bounding box center [120, 55] width 8 height 8
click at [168, 74] on img at bounding box center [170, 74] width 11 height 5
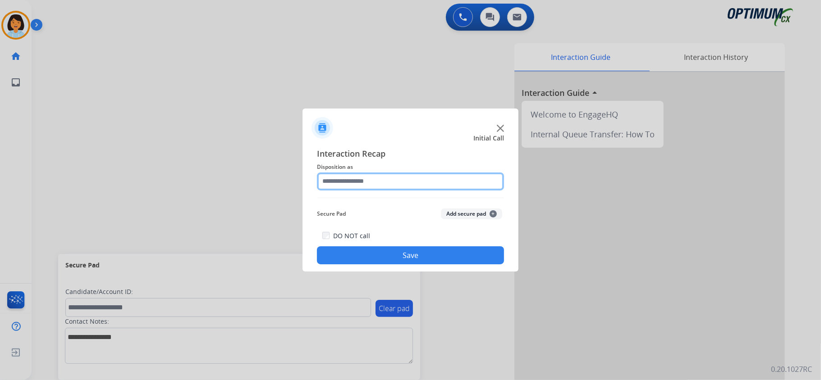
click at [379, 174] on input "text" at bounding box center [410, 182] width 187 height 18
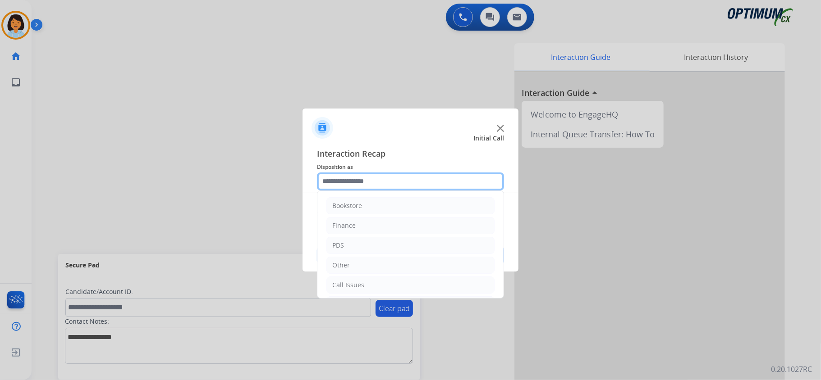
scroll to position [64, 0]
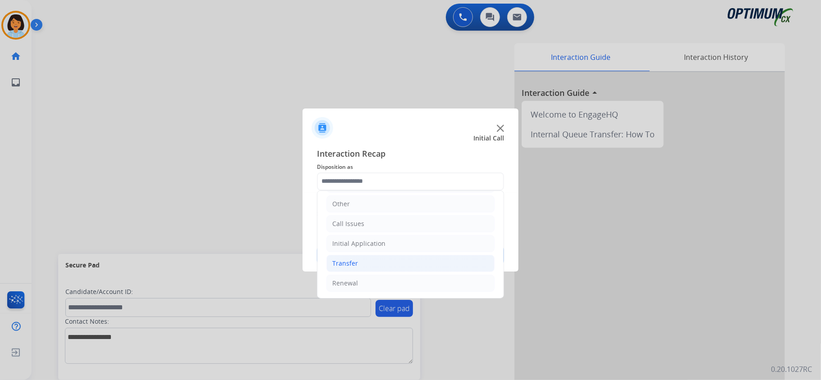
click at [417, 270] on li "Transfer" at bounding box center [410, 263] width 168 height 17
click at [417, 273] on div "Transfer Transferred for Credentialing" at bounding box center [410, 271] width 168 height 37
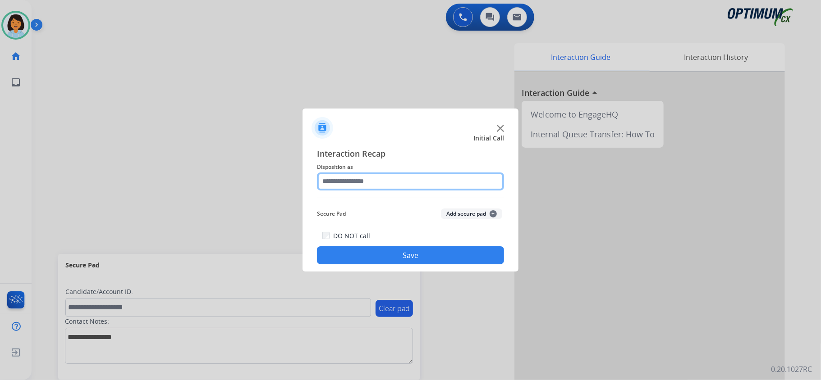
click at [396, 186] on input "text" at bounding box center [410, 182] width 187 height 18
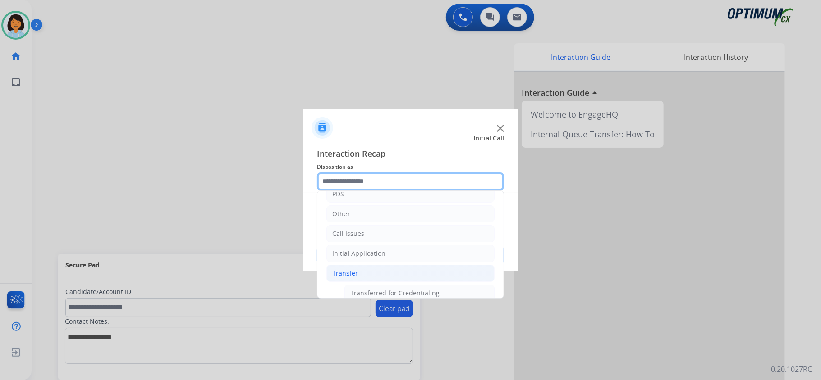
scroll to position [84, 0]
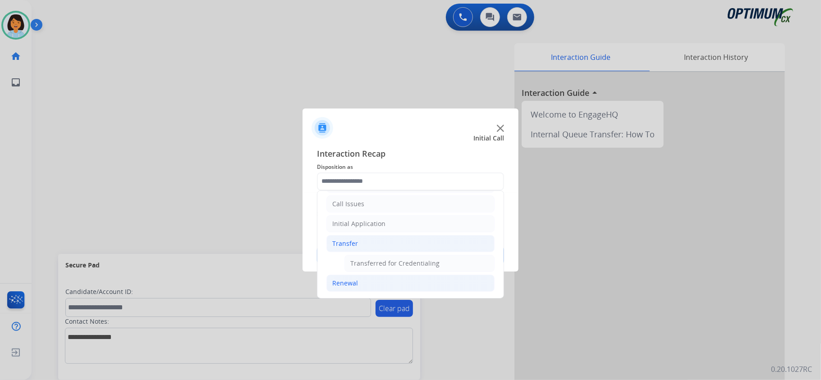
click at [354, 289] on li "Renewal" at bounding box center [410, 283] width 168 height 17
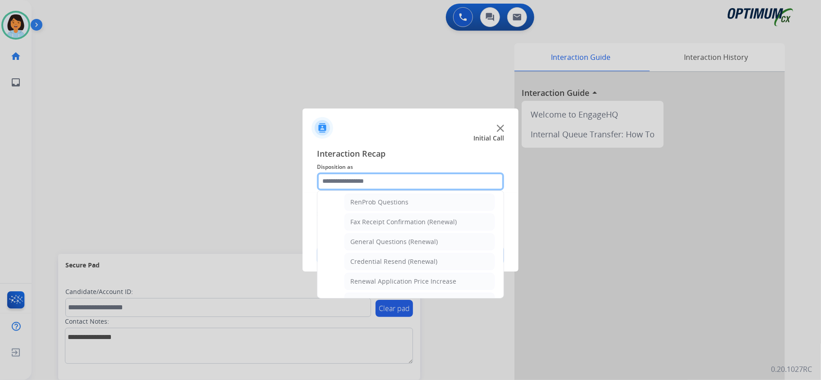
scroll to position [244, 0]
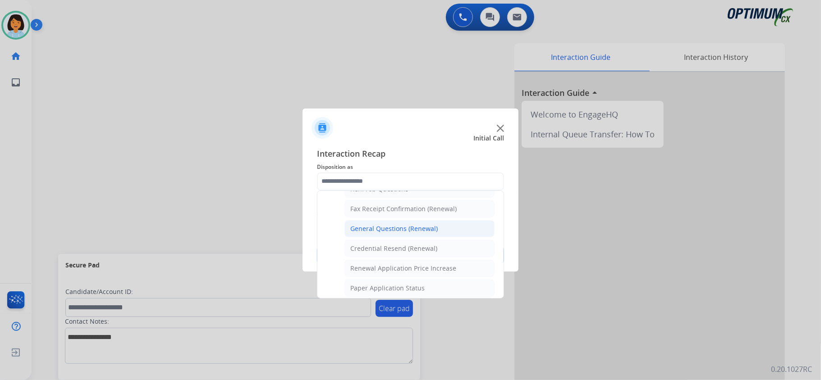
click at [419, 233] on div "General Questions (Renewal)" at bounding box center [393, 229] width 87 height 9
type input "**********"
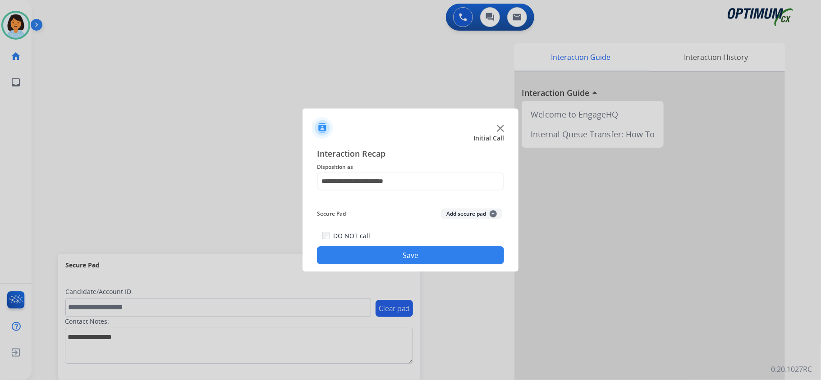
click at [422, 256] on button "Save" at bounding box center [410, 256] width 187 height 18
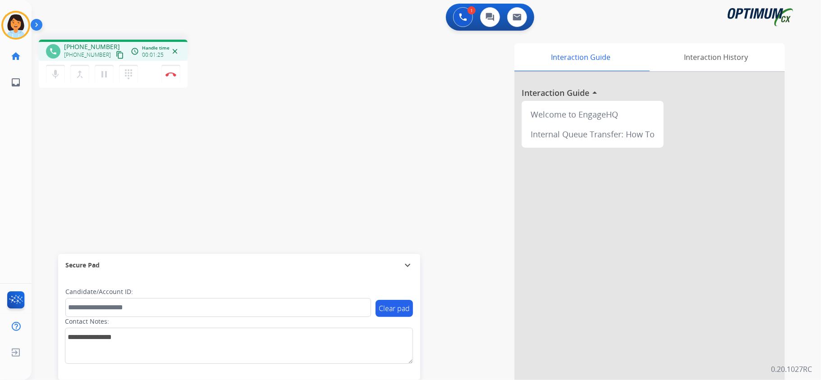
click at [116, 51] on mat-icon "content_copy" at bounding box center [120, 55] width 8 height 8
click at [170, 76] on img at bounding box center [170, 74] width 11 height 5
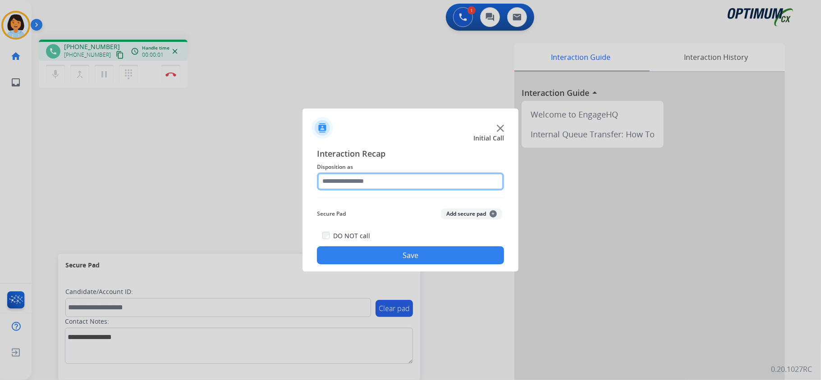
click at [380, 178] on input "text" at bounding box center [410, 182] width 187 height 18
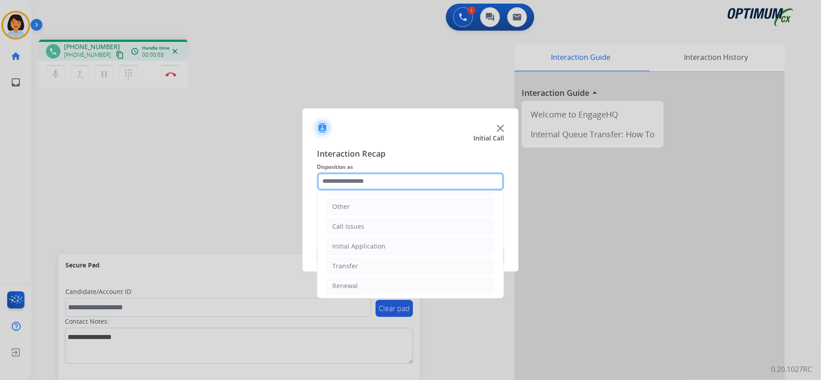
scroll to position [64, 0]
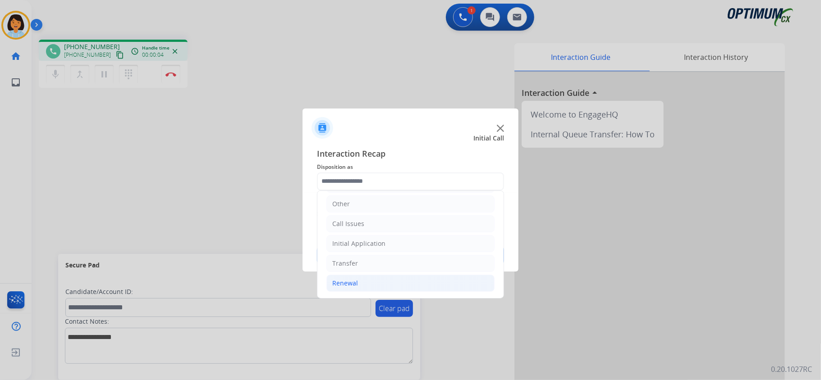
click at [386, 284] on li "Renewal" at bounding box center [410, 283] width 168 height 17
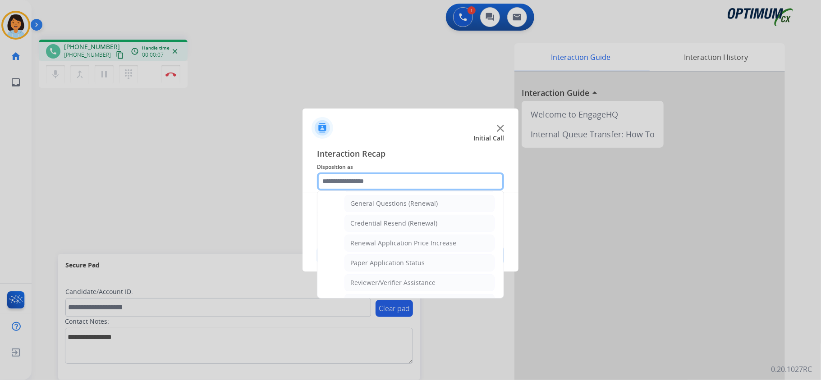
scroll to position [272, 0]
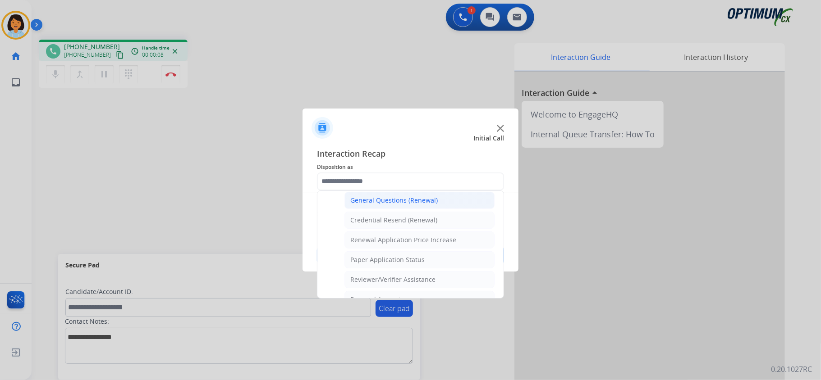
click at [411, 201] on div "General Questions (Renewal)" at bounding box center [393, 200] width 87 height 9
type input "**********"
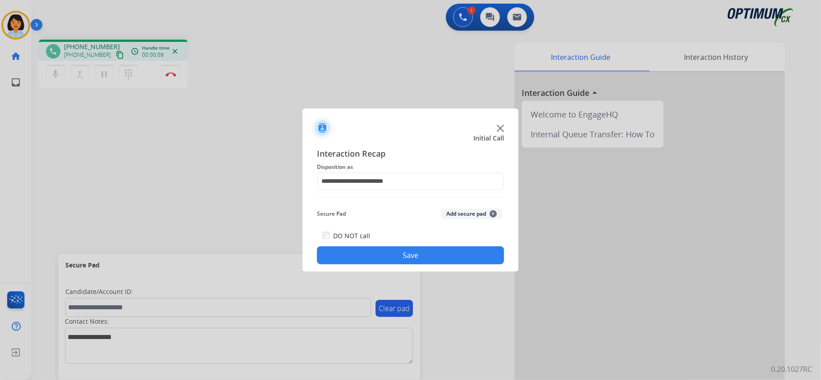
click at [400, 252] on button "Save" at bounding box center [410, 256] width 187 height 18
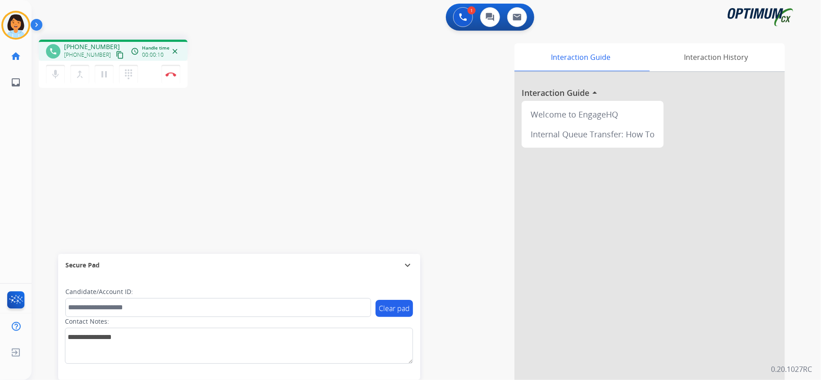
click at [116, 52] on mat-icon "content_copy" at bounding box center [120, 55] width 8 height 8
click at [170, 73] on img at bounding box center [170, 74] width 11 height 5
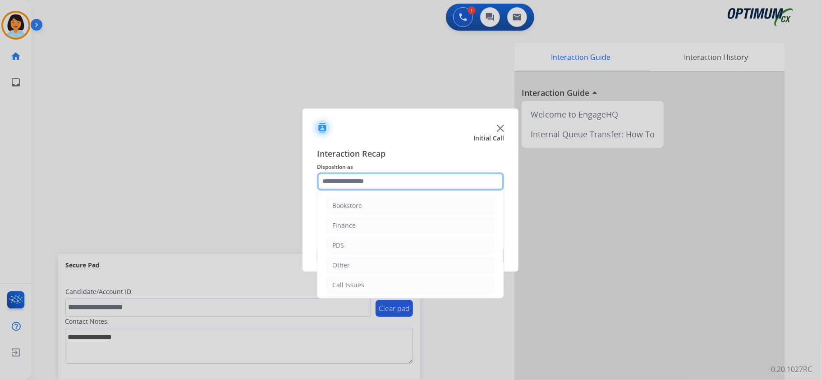
click at [423, 179] on input "text" at bounding box center [410, 182] width 187 height 18
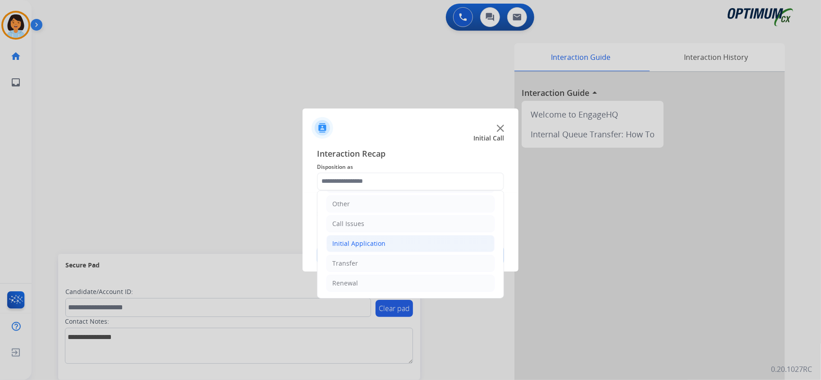
click at [406, 238] on li "Initial Application" at bounding box center [410, 243] width 168 height 17
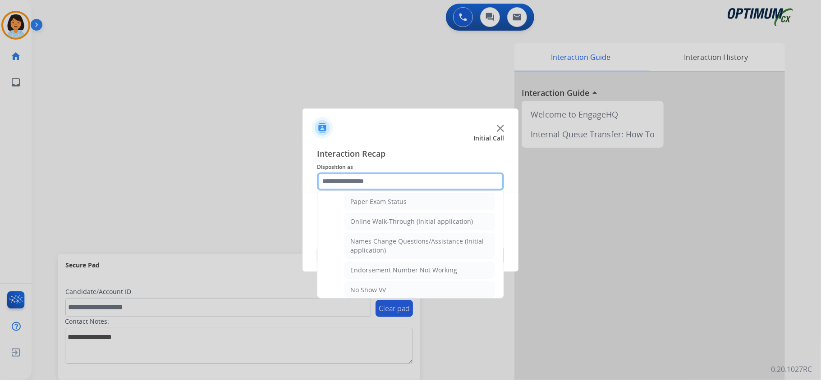
scroll to position [175, 0]
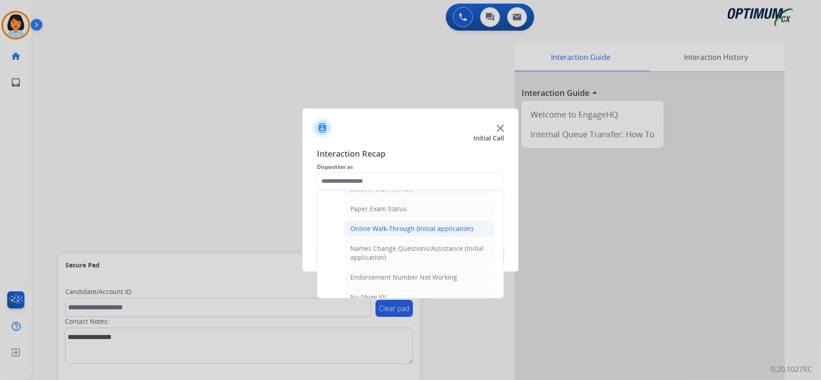
click at [442, 228] on div "Online Walk-Through (Initial application)" at bounding box center [411, 229] width 123 height 9
type input "**********"
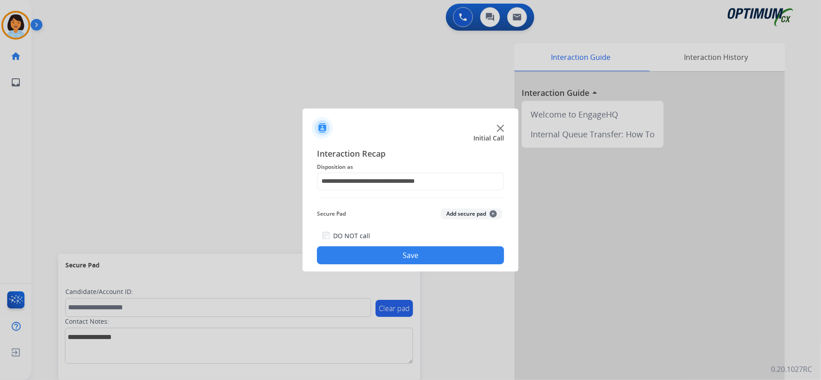
click at [413, 253] on button "Save" at bounding box center [410, 256] width 187 height 18
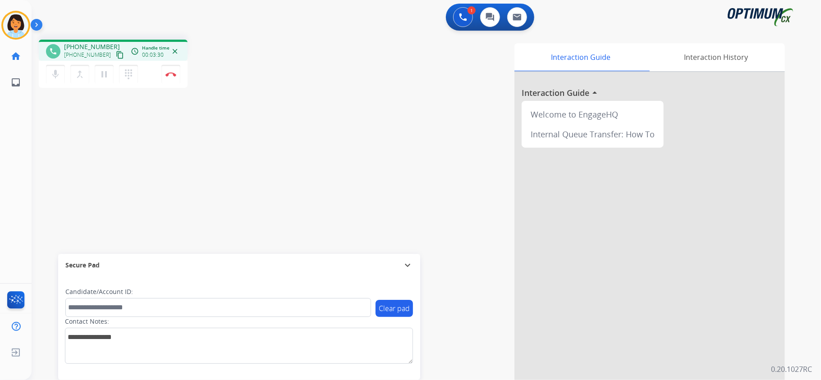
click at [116, 57] on mat-icon "content_copy" at bounding box center [120, 55] width 8 height 8
click at [174, 70] on button "Disconnect" at bounding box center [170, 74] width 19 height 19
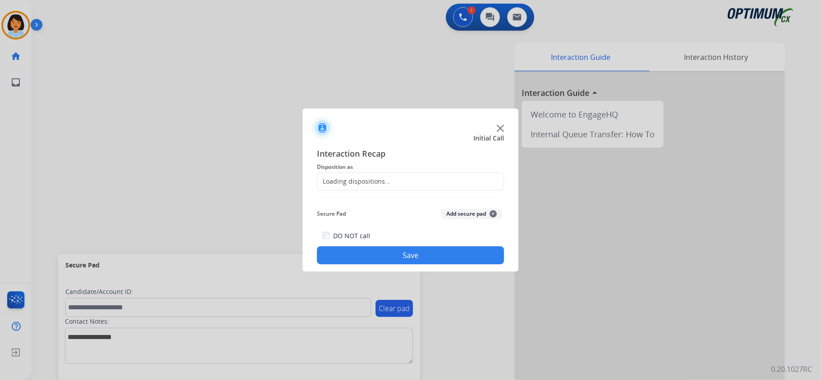
click at [377, 186] on div "Loading dispositions..." at bounding box center [410, 182] width 187 height 18
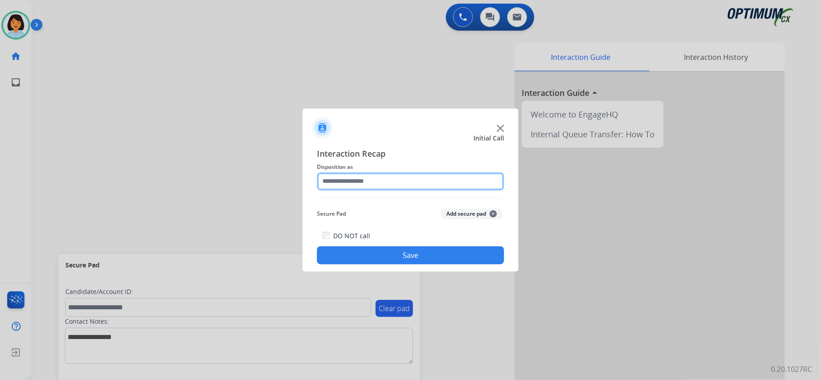
click at [403, 184] on input "text" at bounding box center [410, 182] width 187 height 18
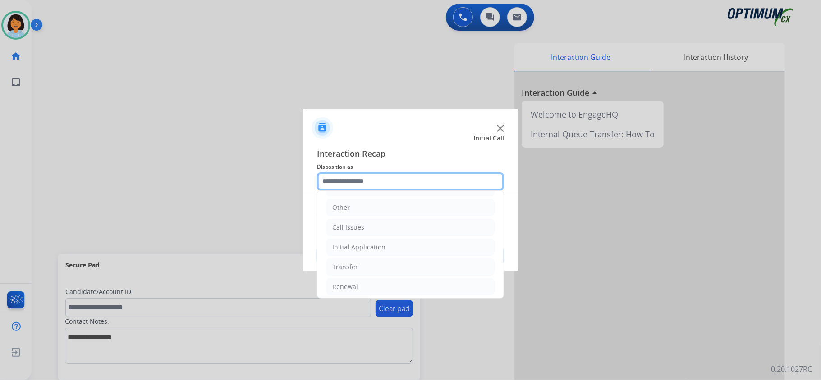
scroll to position [64, 0]
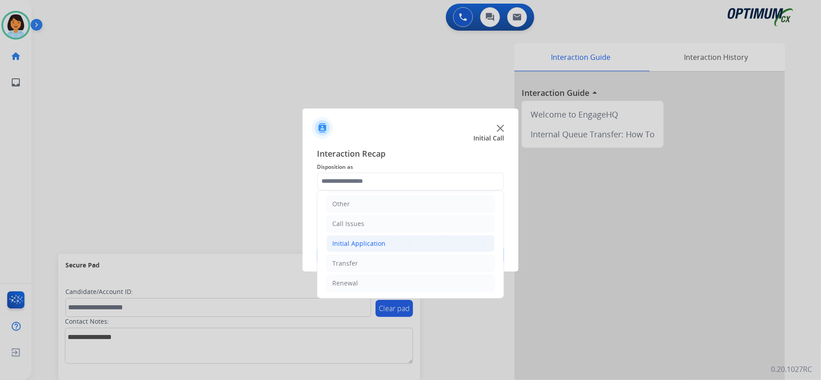
click at [426, 244] on li "Initial Application" at bounding box center [410, 243] width 168 height 17
click at [419, 263] on div "Credential Resend (Initial application)" at bounding box center [407, 261] width 114 height 9
type input "**********"
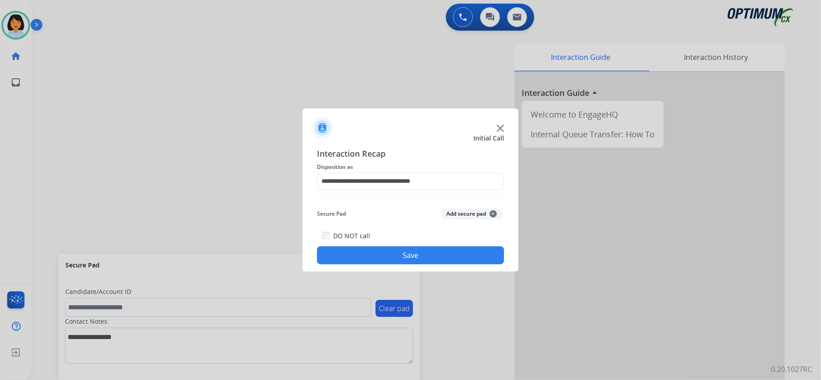
click at [394, 263] on button "Save" at bounding box center [410, 256] width 187 height 18
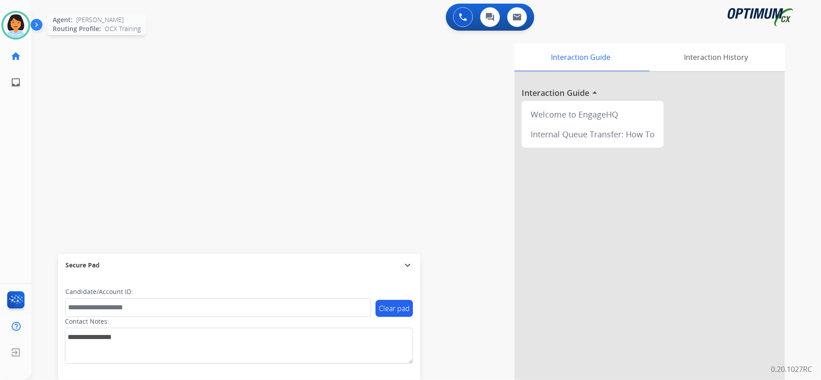
click at [22, 29] on img at bounding box center [15, 25] width 25 height 25
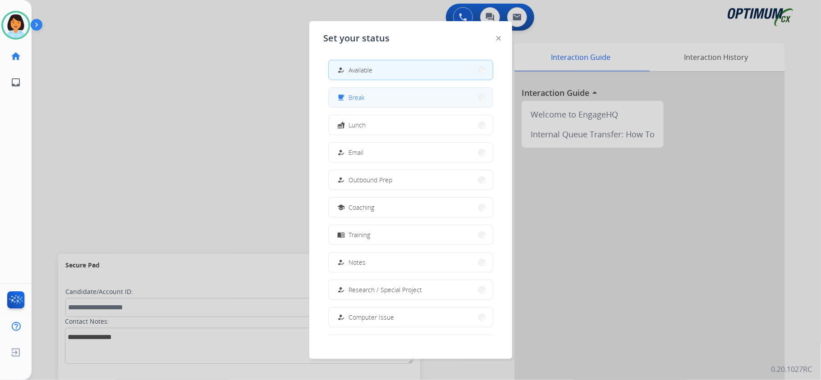
click at [381, 99] on button "free_breakfast Break" at bounding box center [411, 97] width 164 height 19
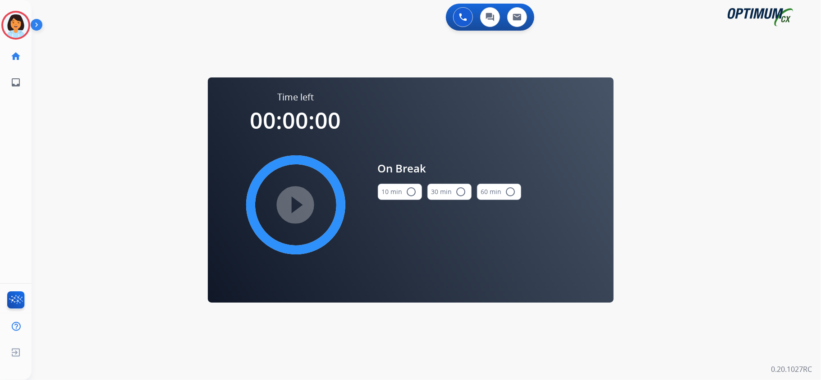
click at [404, 184] on button "10 min radio_button_unchecked" at bounding box center [400, 192] width 44 height 16
click at [301, 200] on mat-icon "play_circle_filled" at bounding box center [295, 205] width 11 height 11
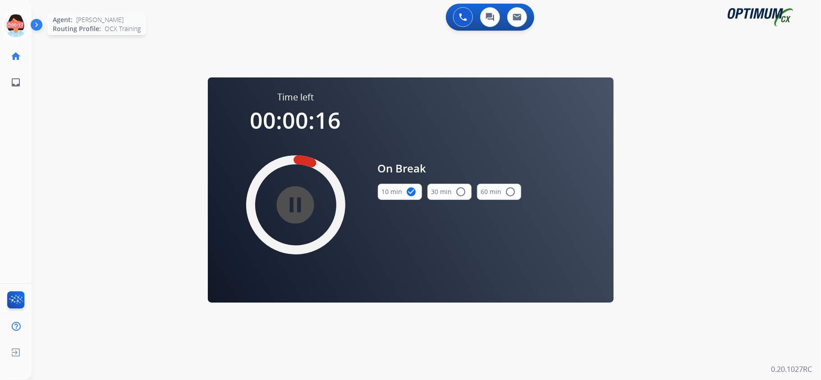
click at [8, 22] on icon at bounding box center [15, 25] width 29 height 29
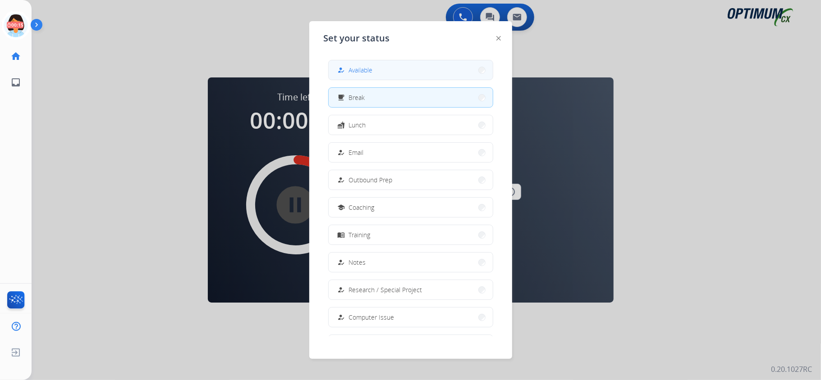
click at [401, 70] on button "how_to_reg Available" at bounding box center [411, 69] width 164 height 19
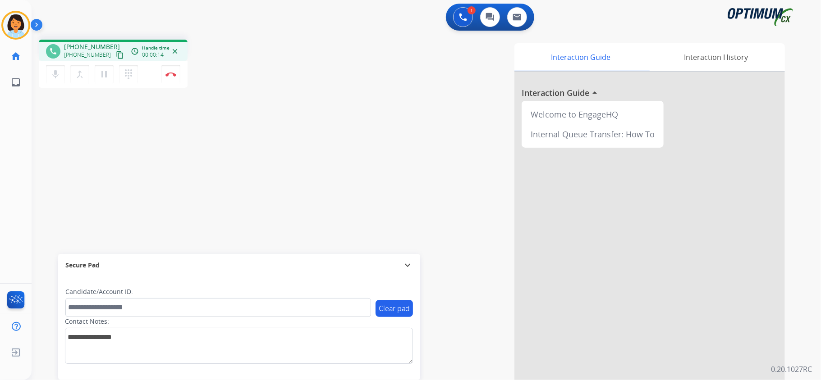
click at [116, 55] on mat-icon "content_copy" at bounding box center [120, 55] width 8 height 8
click at [171, 71] on button "Disconnect" at bounding box center [170, 74] width 19 height 19
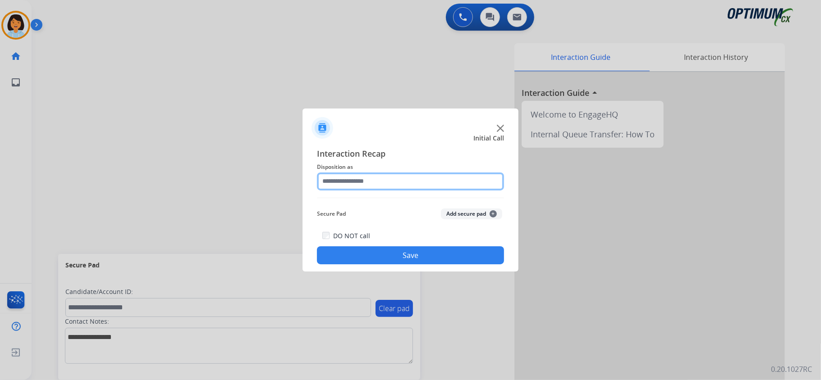
click at [377, 181] on input "text" at bounding box center [410, 182] width 187 height 18
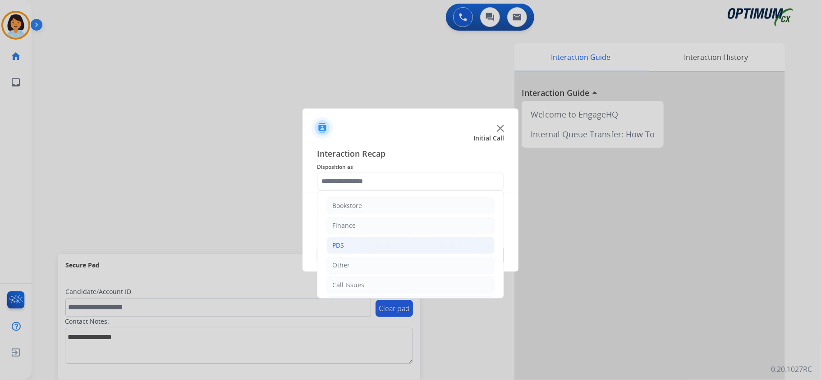
click at [393, 252] on li "PDS" at bounding box center [410, 245] width 168 height 17
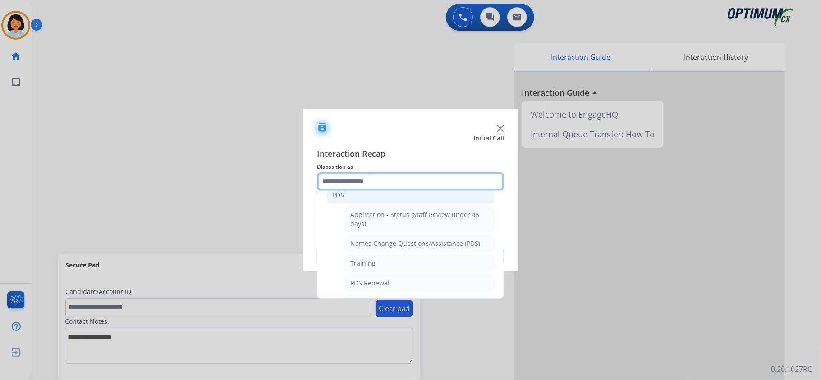
scroll to position [43, 0]
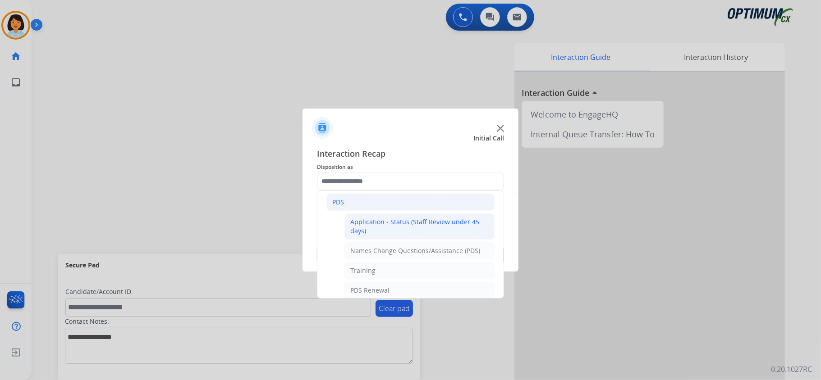
click at [353, 231] on div "Application - Status (Staff Review under 45 days)" at bounding box center [419, 227] width 138 height 18
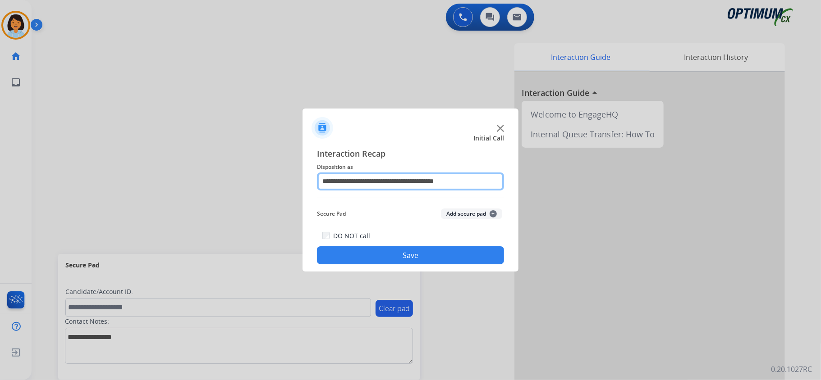
click at [472, 181] on input "**********" at bounding box center [410, 182] width 187 height 18
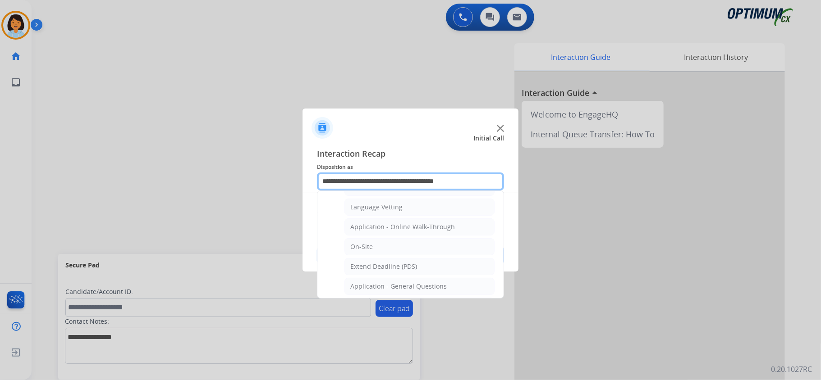
scroll to position [249, 0]
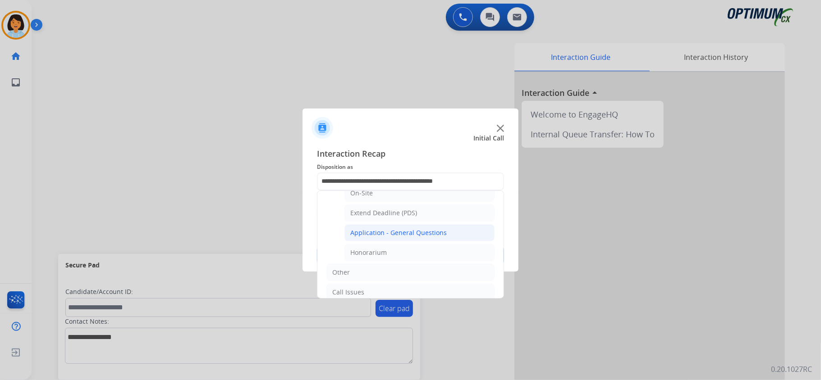
click at [426, 238] on div "Application - General Questions" at bounding box center [398, 233] width 96 height 9
type input "**********"
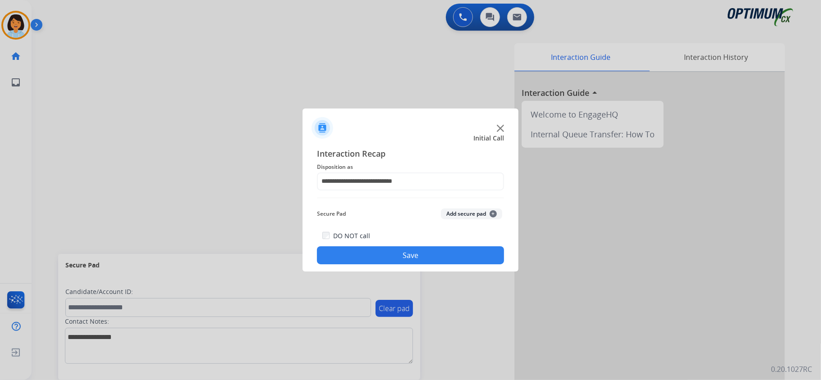
click at [424, 253] on button "Save" at bounding box center [410, 256] width 187 height 18
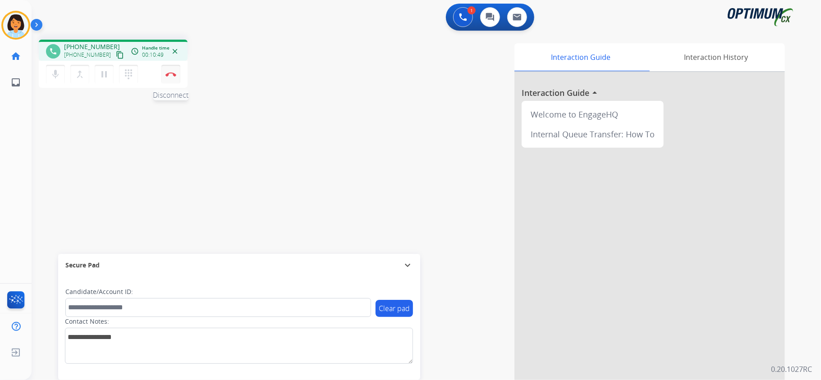
click at [172, 77] on button "Disconnect" at bounding box center [170, 74] width 19 height 19
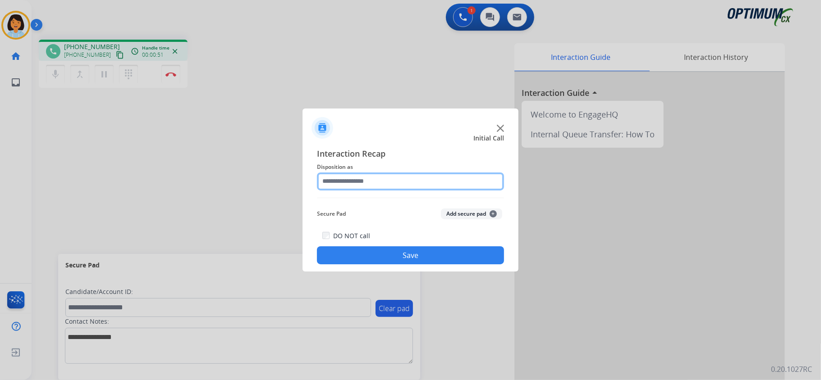
click at [413, 175] on input "text" at bounding box center [410, 182] width 187 height 18
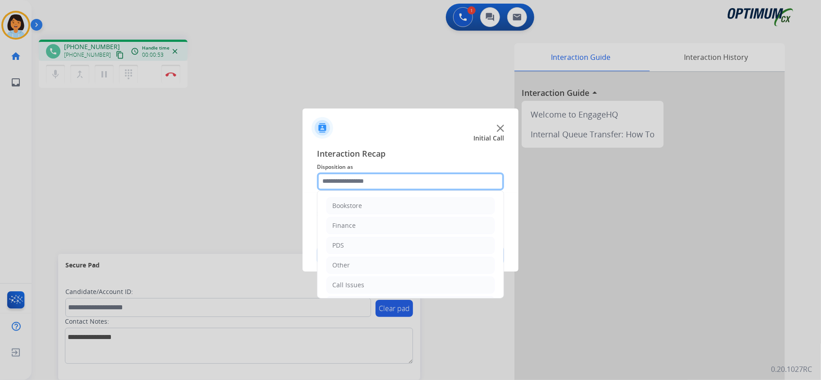
scroll to position [64, 0]
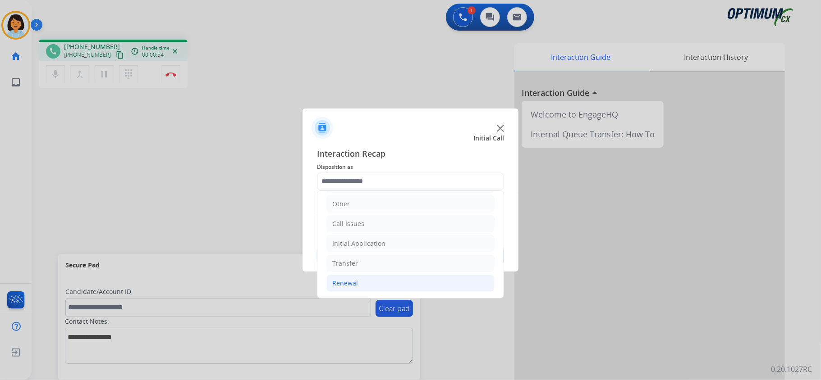
click at [340, 282] on div "Renewal" at bounding box center [345, 283] width 26 height 9
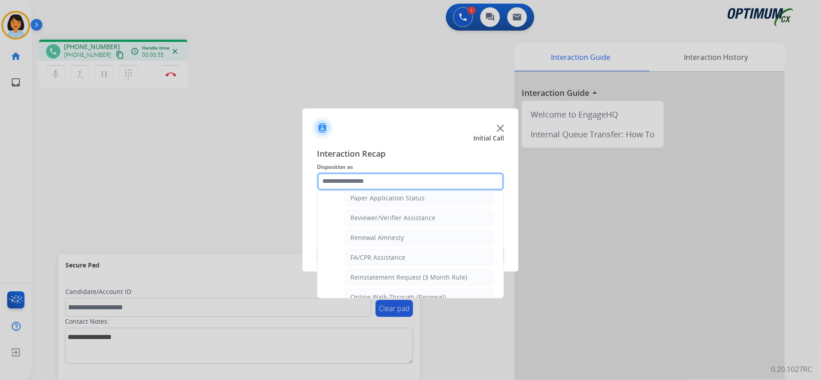
scroll to position [335, 0]
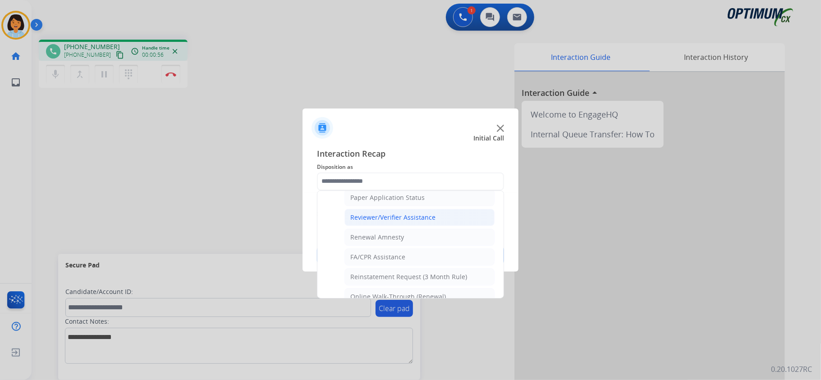
click at [410, 220] on div "Reviewer/Verifier Assistance" at bounding box center [392, 217] width 85 height 9
type input "**********"
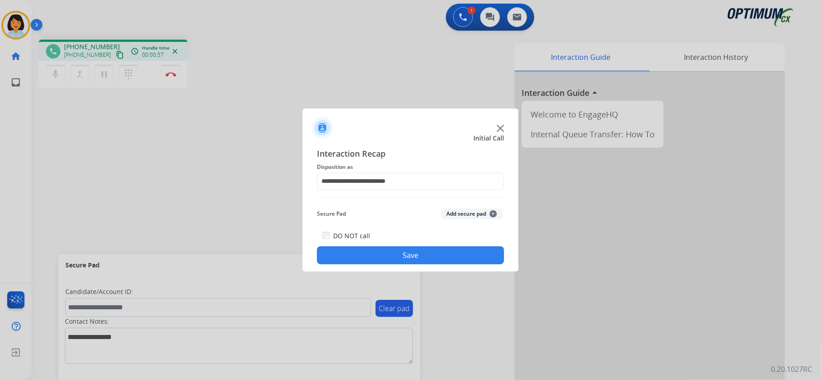
click at [407, 251] on button "Save" at bounding box center [410, 256] width 187 height 18
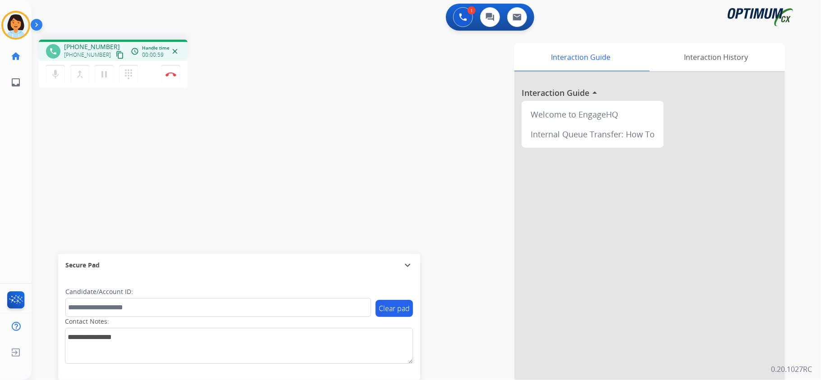
click at [116, 54] on mat-icon "content_copy" at bounding box center [120, 55] width 8 height 8
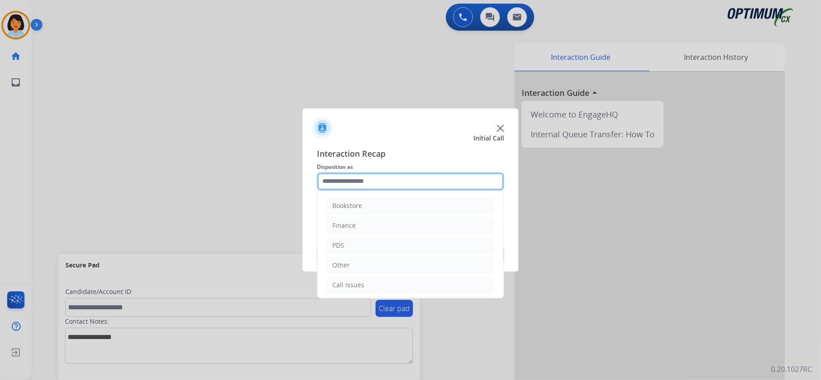
click at [422, 177] on input "text" at bounding box center [410, 182] width 187 height 18
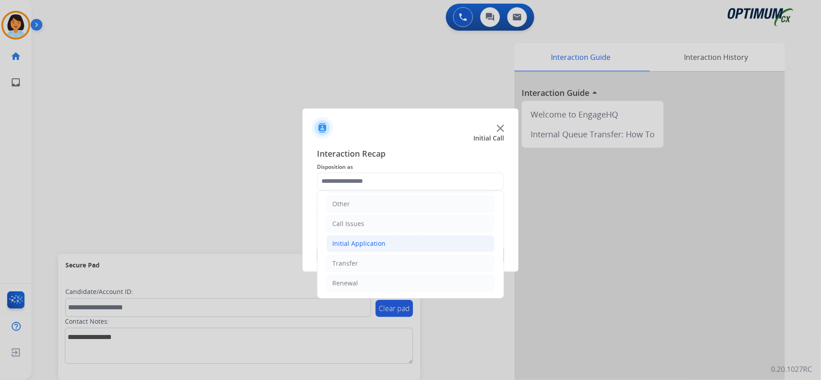
click at [385, 240] on li "Initial Application" at bounding box center [410, 243] width 168 height 17
click at [377, 261] on div "Credential Resend (Initial application)" at bounding box center [407, 261] width 114 height 9
type input "**********"
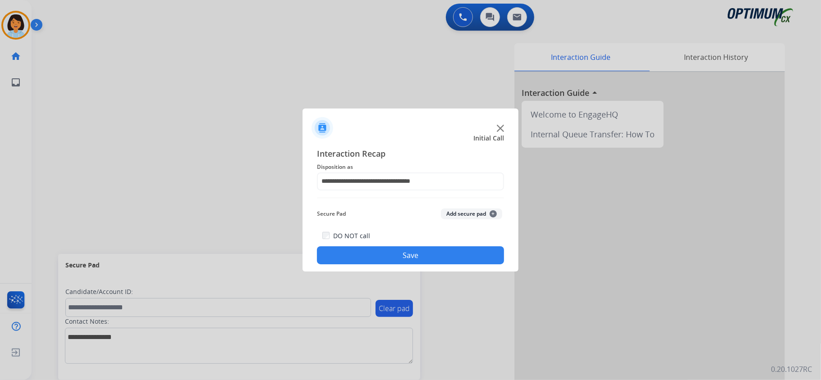
click at [376, 258] on button "Save" at bounding box center [410, 256] width 187 height 18
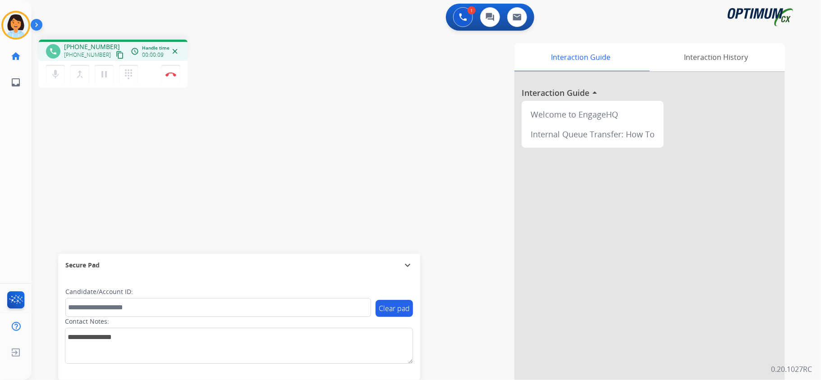
click at [116, 55] on mat-icon "content_copy" at bounding box center [120, 55] width 8 height 8
click at [116, 52] on mat-icon "content_copy" at bounding box center [120, 55] width 8 height 8
click at [170, 73] on img at bounding box center [170, 74] width 11 height 5
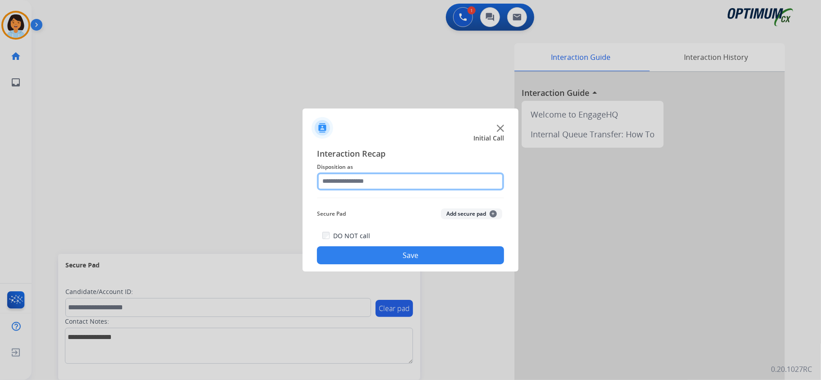
click at [363, 188] on input "text" at bounding box center [410, 182] width 187 height 18
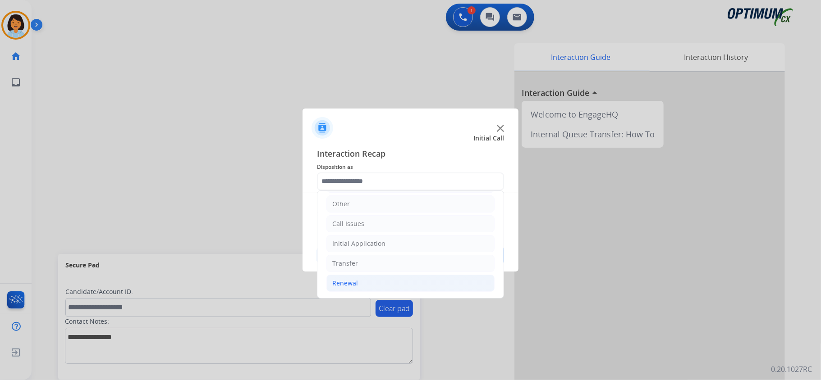
click at [372, 282] on li "Renewal" at bounding box center [410, 283] width 168 height 17
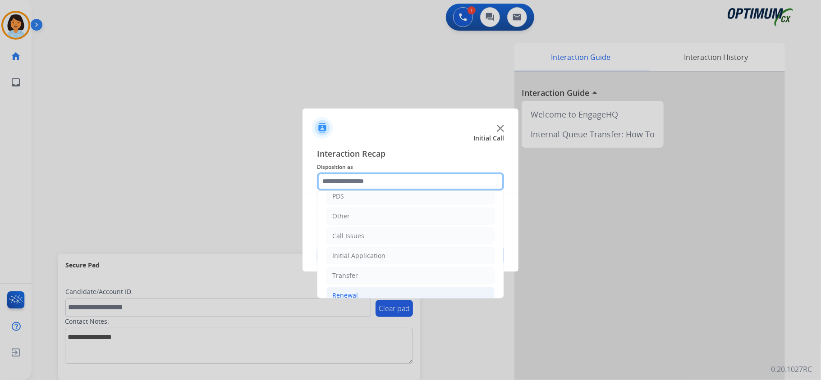
scroll to position [51, 0]
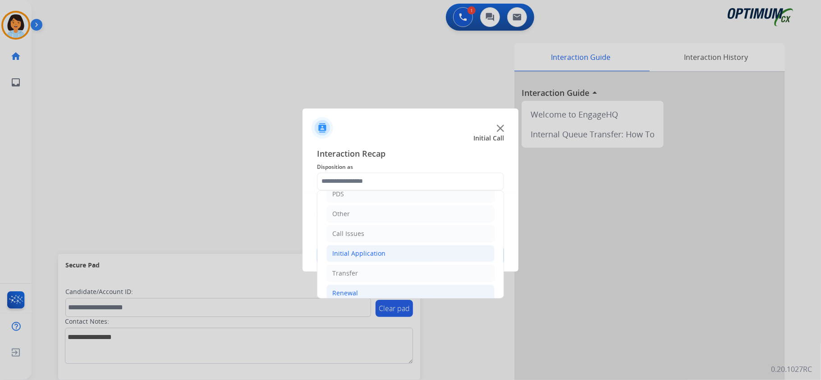
click at [347, 251] on div "Initial Application" at bounding box center [358, 253] width 53 height 9
click at [422, 273] on div "Credential Resend (Initial application)" at bounding box center [407, 273] width 114 height 9
type input "**********"
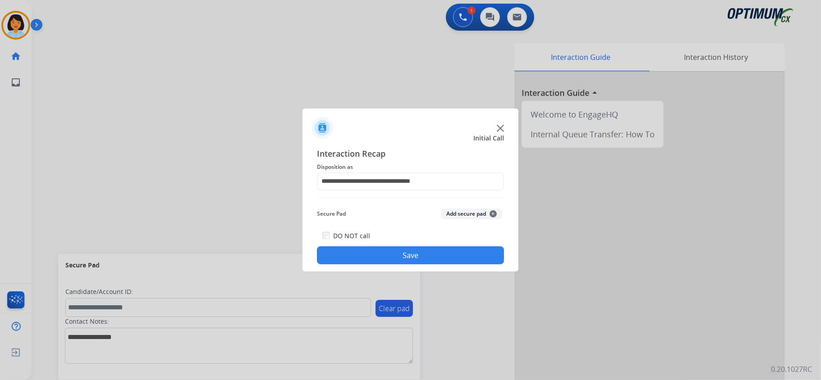
click at [423, 251] on button "Save" at bounding box center [410, 256] width 187 height 18
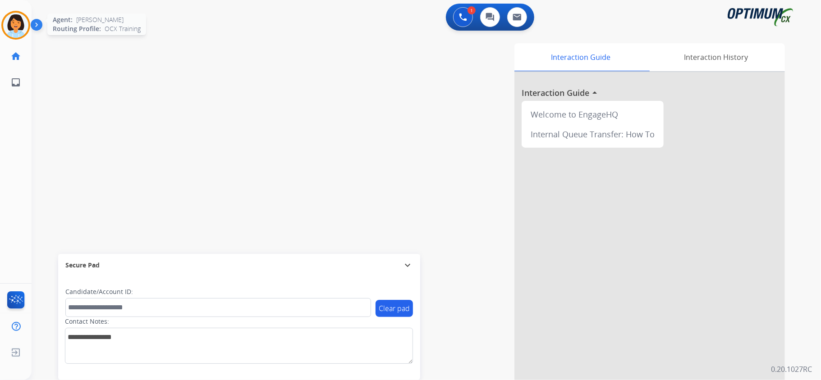
click at [25, 30] on img at bounding box center [15, 25] width 25 height 25
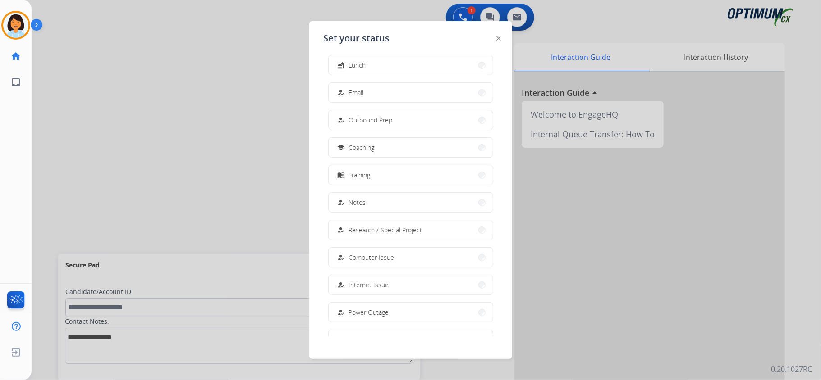
scroll to position [85, 0]
click at [409, 312] on button "work_off Offline" at bounding box center [411, 315] width 164 height 19
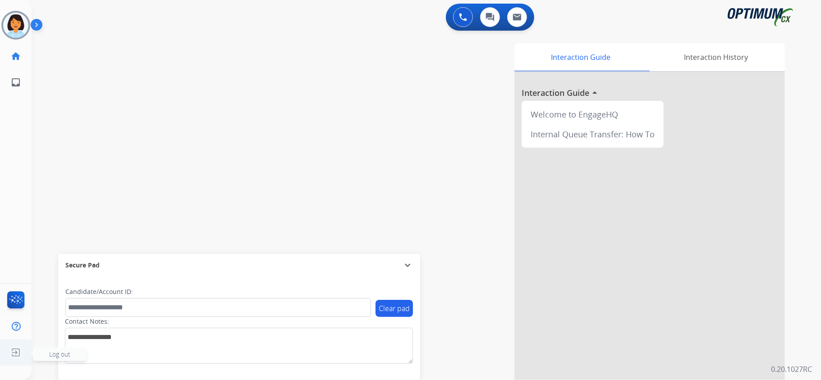
click at [11, 350] on img at bounding box center [16, 352] width 16 height 17
click at [12, 350] on img at bounding box center [16, 352] width 16 height 17
